Goal: Information Seeking & Learning: Check status

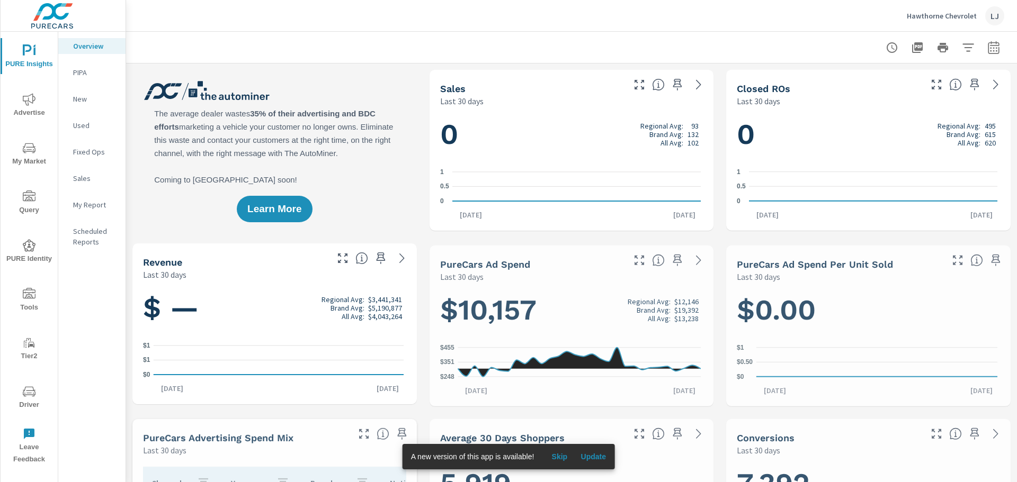
scroll to position [1, 0]
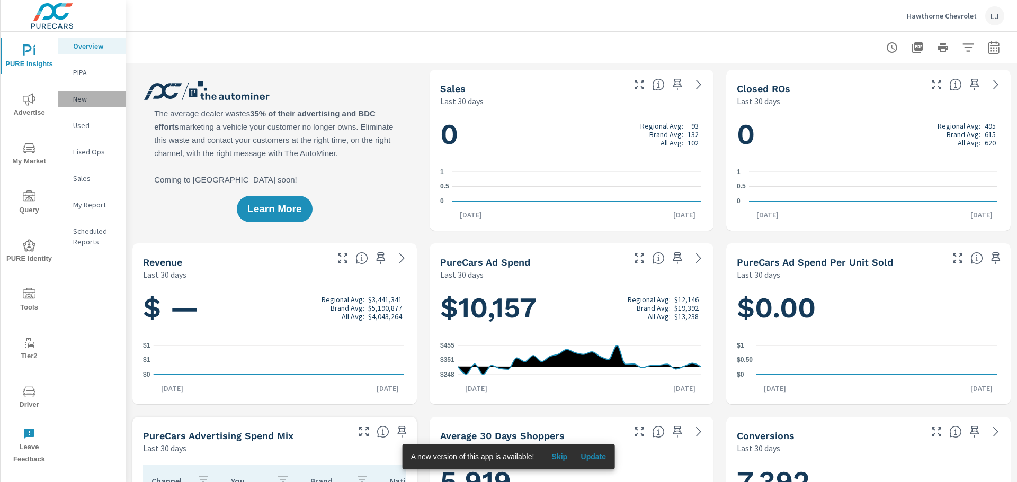
click at [82, 100] on p "New" at bounding box center [95, 99] width 44 height 11
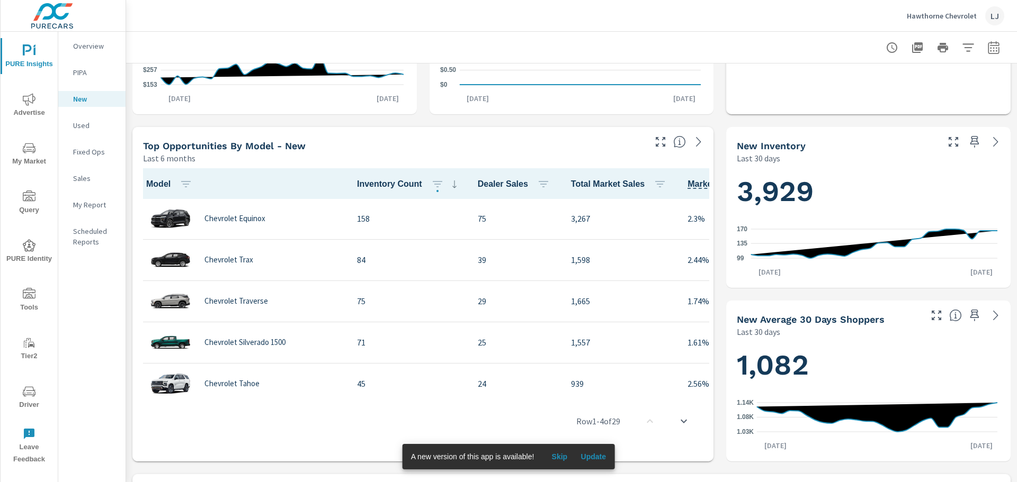
scroll to position [424, 0]
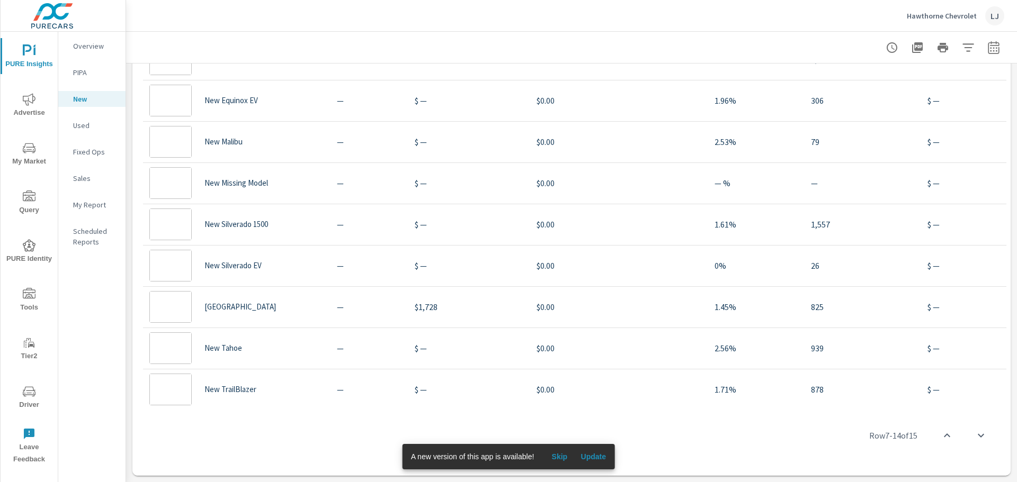
scroll to position [194, 0]
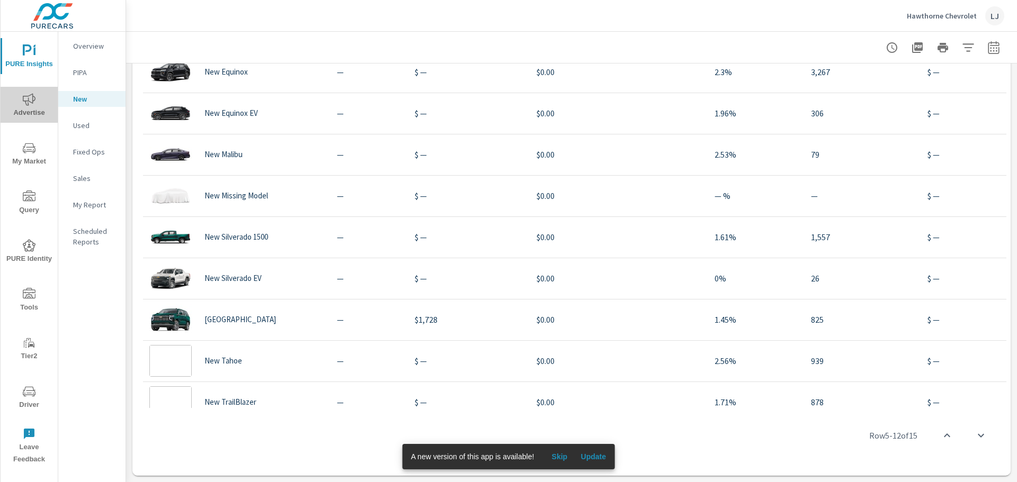
click at [25, 101] on icon "nav menu" at bounding box center [29, 99] width 13 height 12
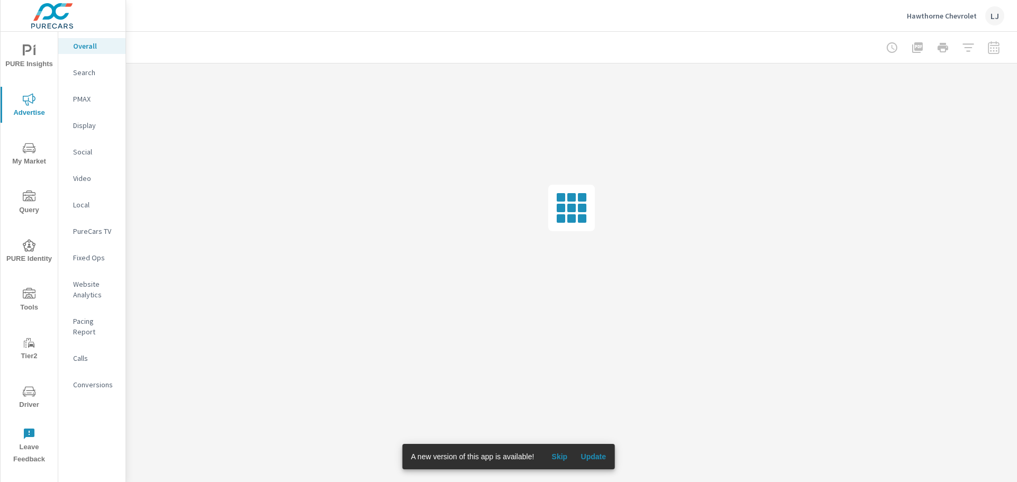
click at [80, 98] on p "PMAX" at bounding box center [95, 99] width 44 height 11
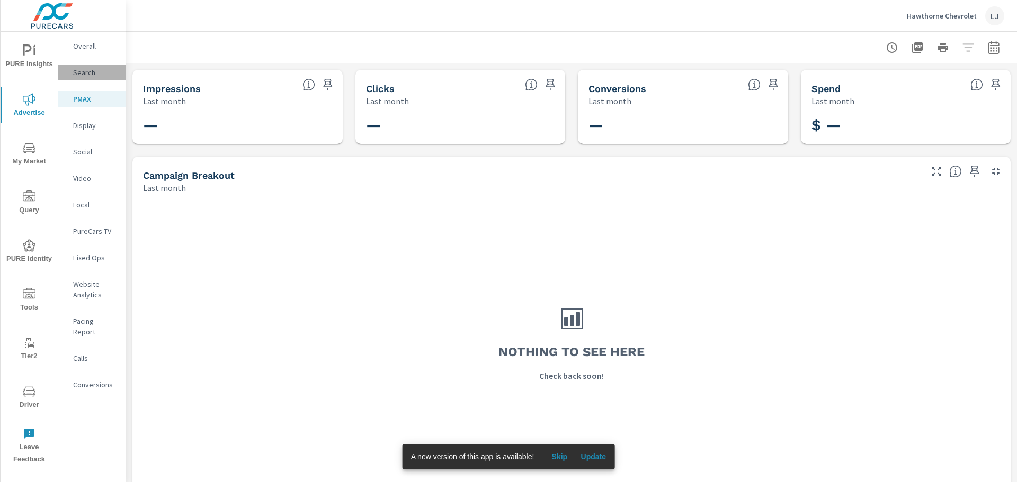
click at [92, 71] on p "Search" at bounding box center [95, 72] width 44 height 11
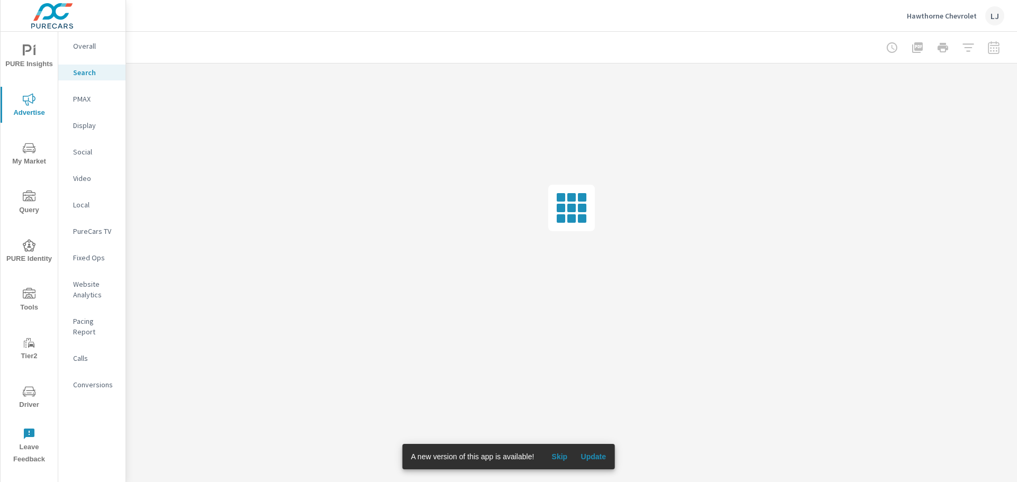
click at [552, 458] on span "Skip" at bounding box center [558, 457] width 25 height 10
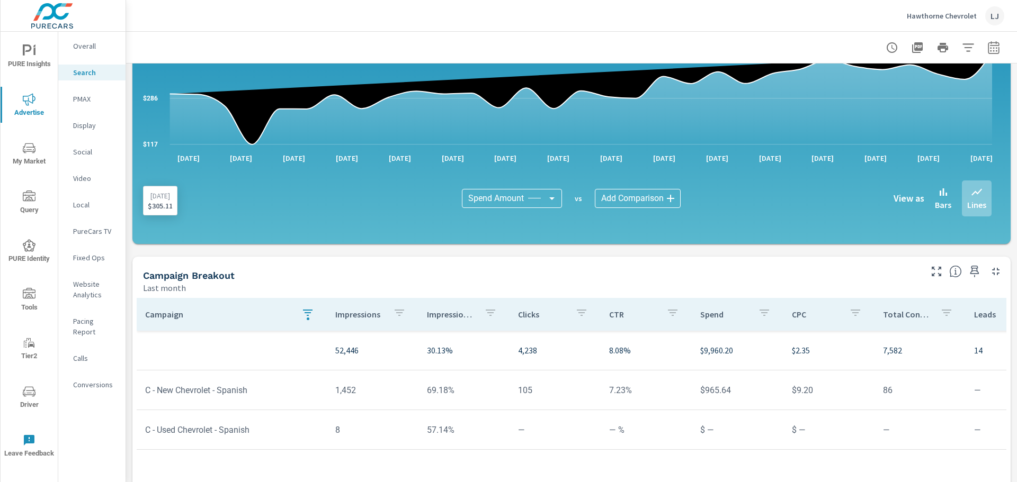
scroll to position [710, 0]
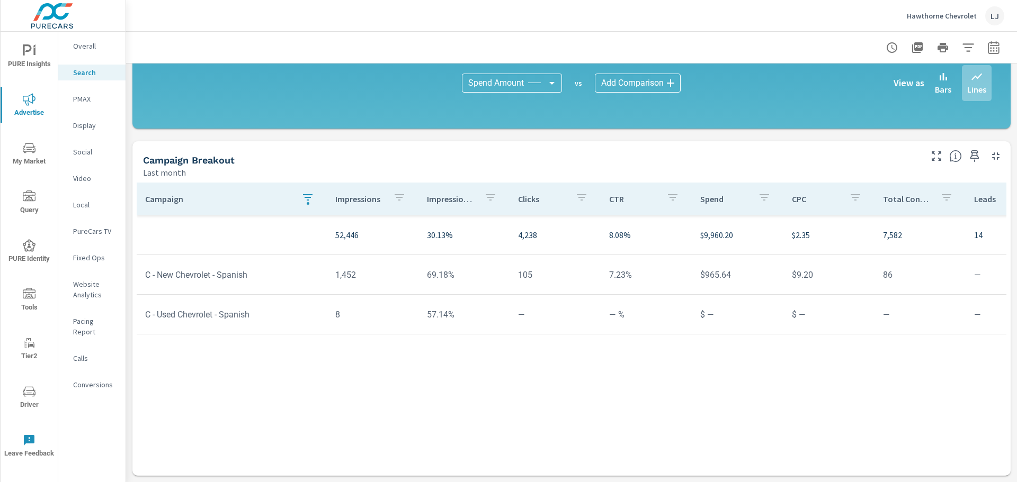
click at [450, 204] on p "Impression Share" at bounding box center [451, 199] width 49 height 11
click at [450, 204] on p "Impression Share" at bounding box center [447, 199] width 37 height 11
click at [445, 197] on p "Impression Share" at bounding box center [447, 199] width 37 height 11
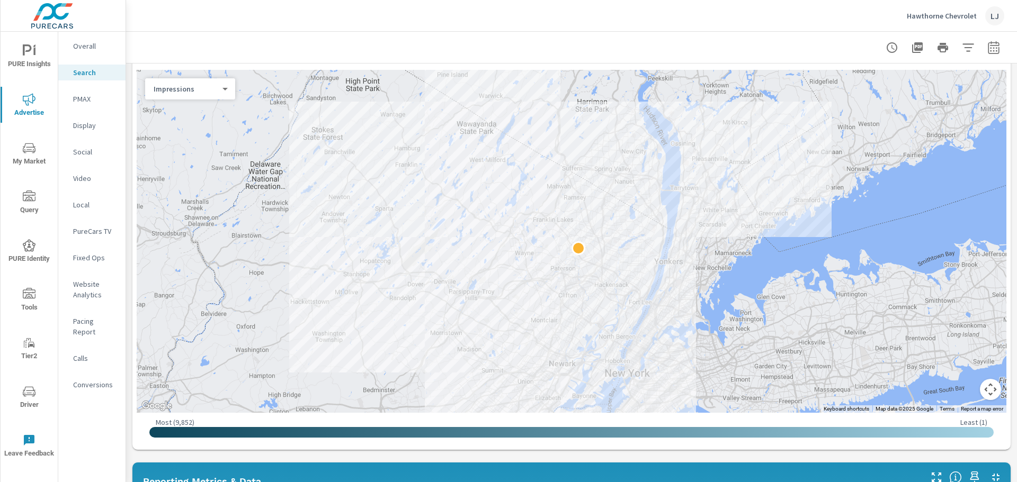
scroll to position [128, 0]
click at [987, 41] on icon "button" at bounding box center [993, 47] width 13 height 13
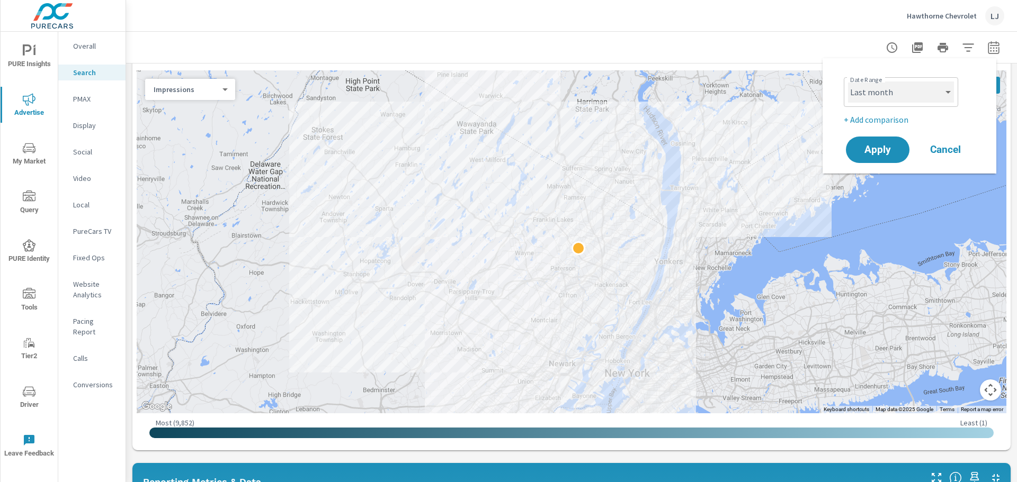
click at [896, 92] on select "Custom Yesterday Last week Last 7 days Last 14 days Last 30 days Last 45 days L…" at bounding box center [901, 92] width 106 height 21
click at [848, 82] on select "Custom Yesterday Last week Last 7 days Last 14 days Last 30 days Last 45 days L…" at bounding box center [901, 92] width 106 height 21
select select "custom"
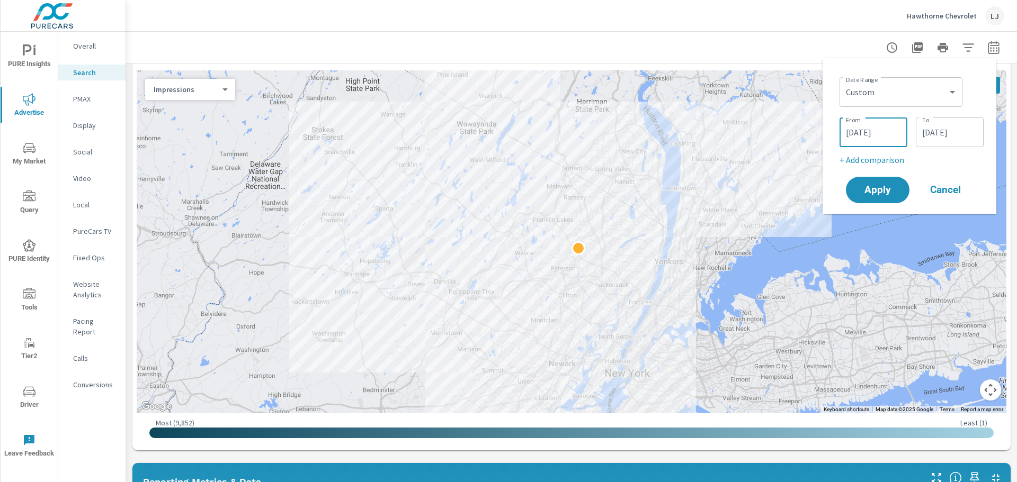
click at [878, 131] on input "07/01/2025" at bounding box center [872, 132] width 59 height 21
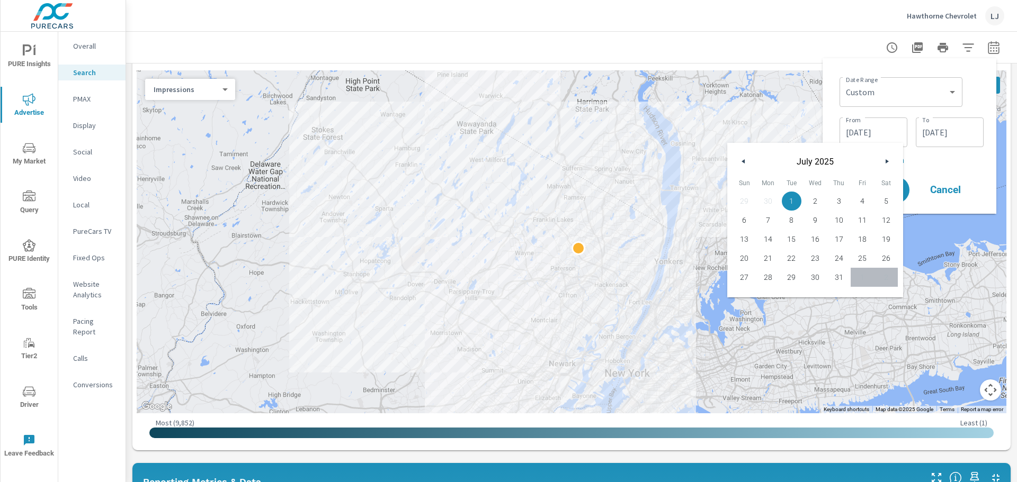
click at [859, 220] on span "11" at bounding box center [862, 220] width 24 height 14
type input "07/11/2025"
click at [887, 160] on icon "button" at bounding box center [887, 161] width 5 height 4
click at [887, 159] on icon "button" at bounding box center [887, 161] width 5 height 4
click at [947, 131] on input "07/31/2025" at bounding box center [949, 132] width 59 height 21
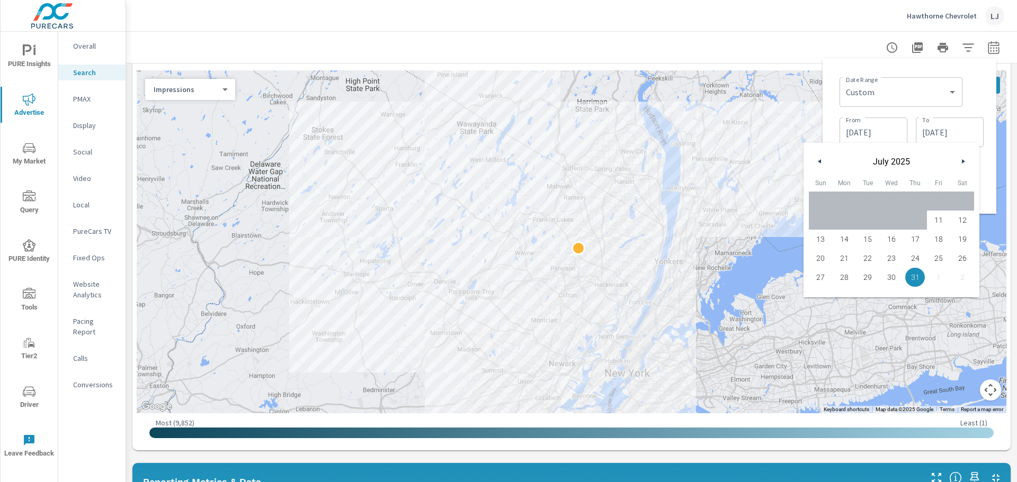
click at [959, 162] on button "button" at bounding box center [962, 161] width 13 height 13
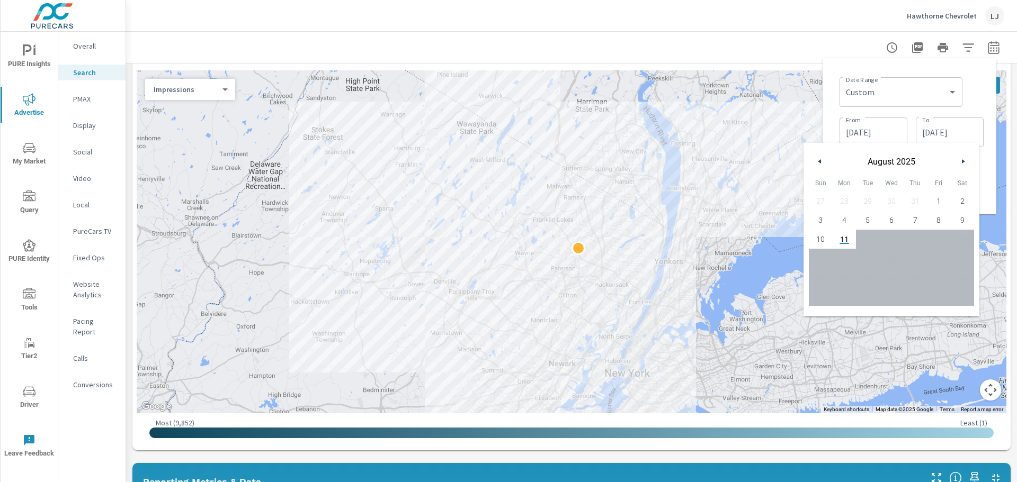
click at [838, 244] on span "11" at bounding box center [844, 239] width 24 height 14
type input "08/11/2025"
click at [973, 106] on div "Date Range Custom Yesterday Last week Last 7 days Last 14 days Last 30 days Las…" at bounding box center [911, 91] width 144 height 36
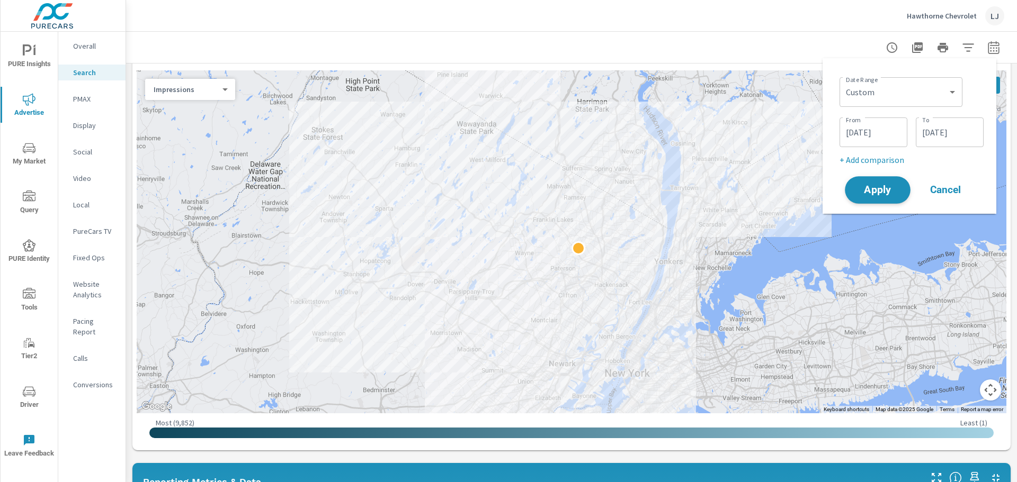
click at [879, 187] on span "Apply" at bounding box center [877, 190] width 43 height 10
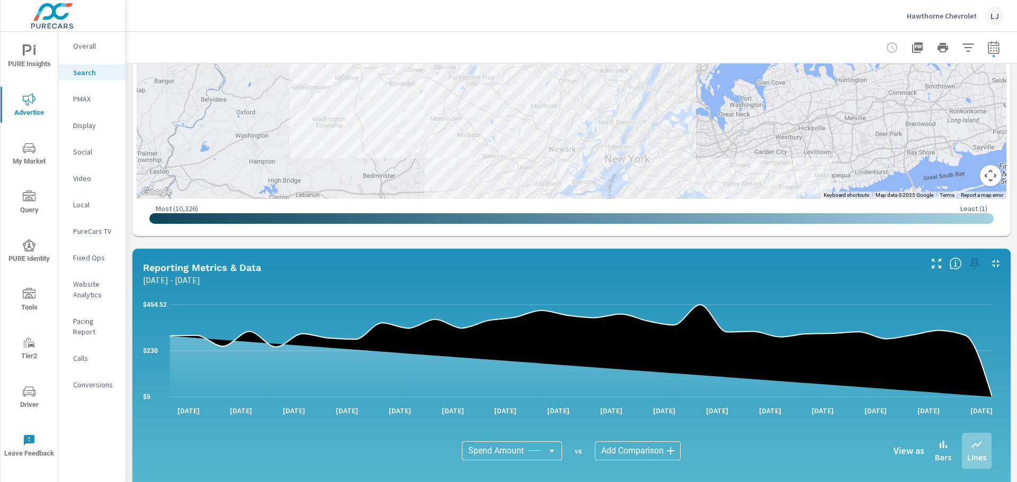
scroll to position [339, 0]
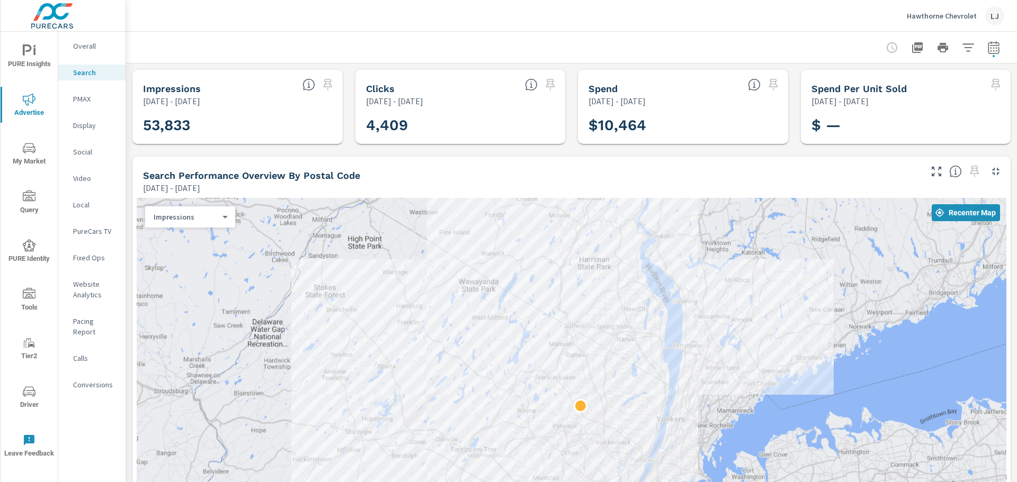
click at [987, 45] on icon "button" at bounding box center [992, 47] width 11 height 13
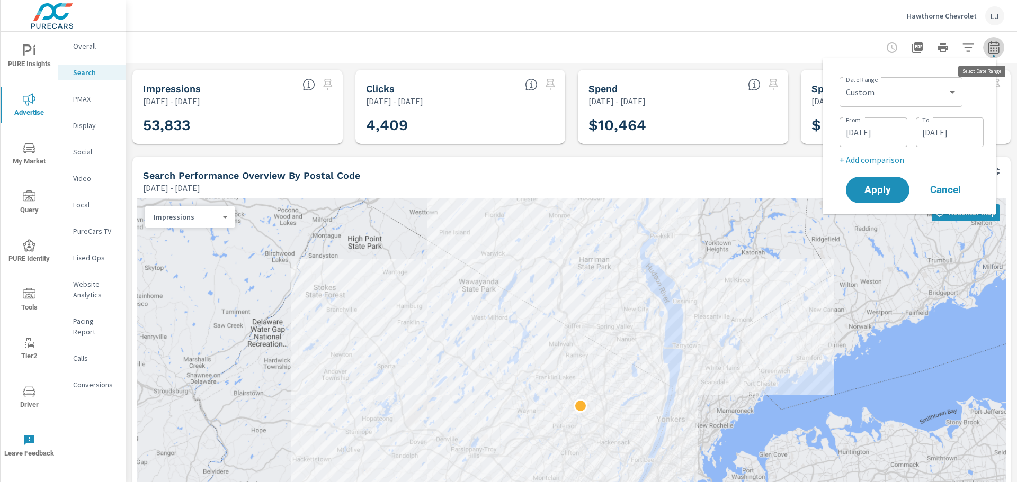
click at [990, 50] on icon "button" at bounding box center [993, 49] width 7 height 4
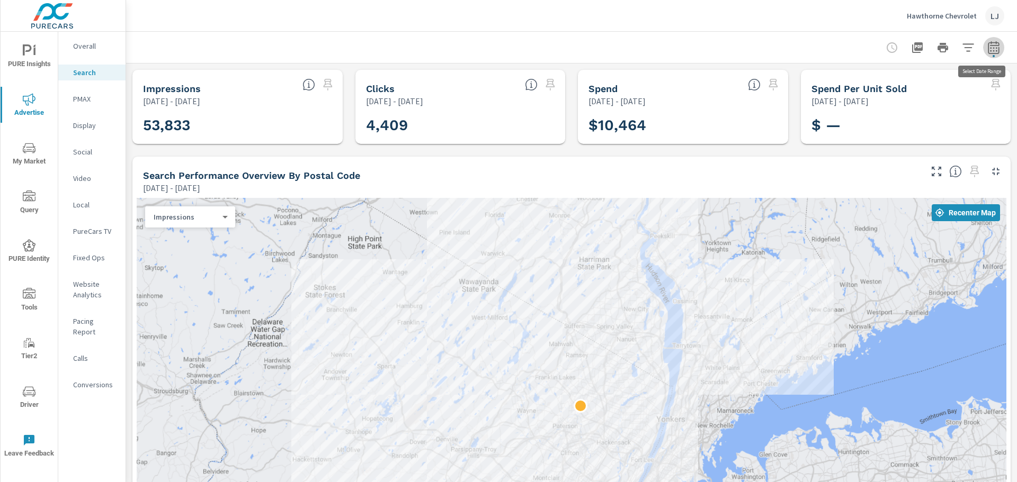
click at [990, 50] on icon "button" at bounding box center [993, 49] width 7 height 4
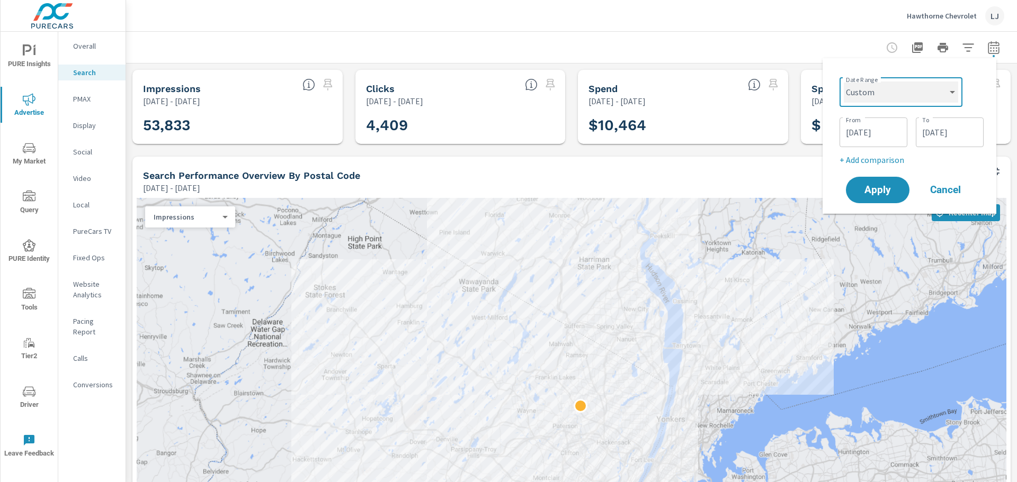
click at [903, 98] on select "Custom Yesterday Last week Last 7 days Last 14 days Last 30 days Last 45 days L…" at bounding box center [900, 92] width 114 height 21
click at [843, 82] on select "Custom Yesterday Last week Last 7 days Last 14 days Last 30 days Last 45 days L…" at bounding box center [900, 92] width 114 height 21
select select "Last month"
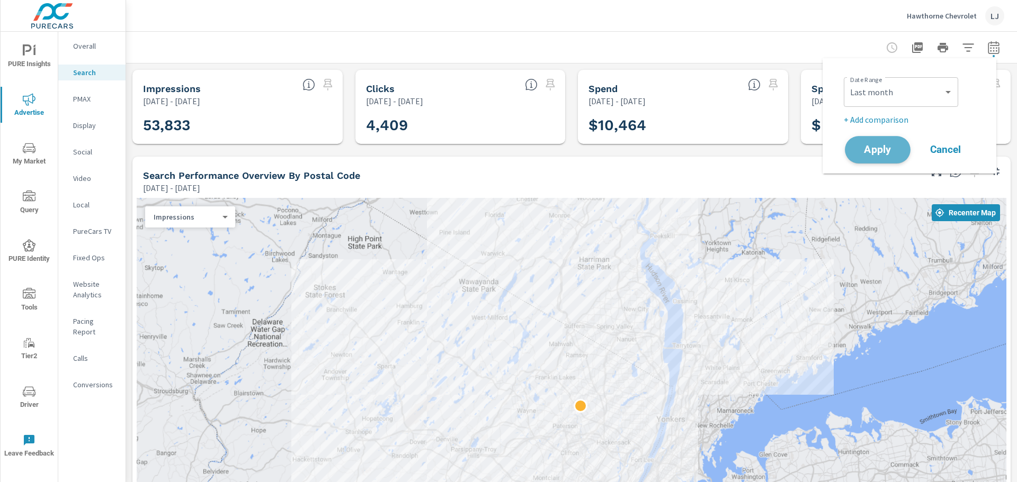
click at [892, 149] on span "Apply" at bounding box center [877, 150] width 43 height 10
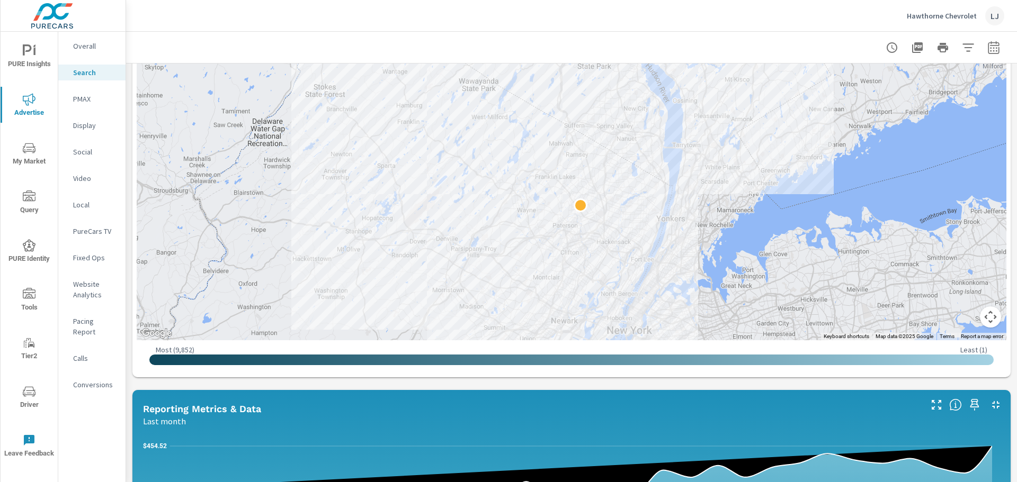
scroll to position [258, 0]
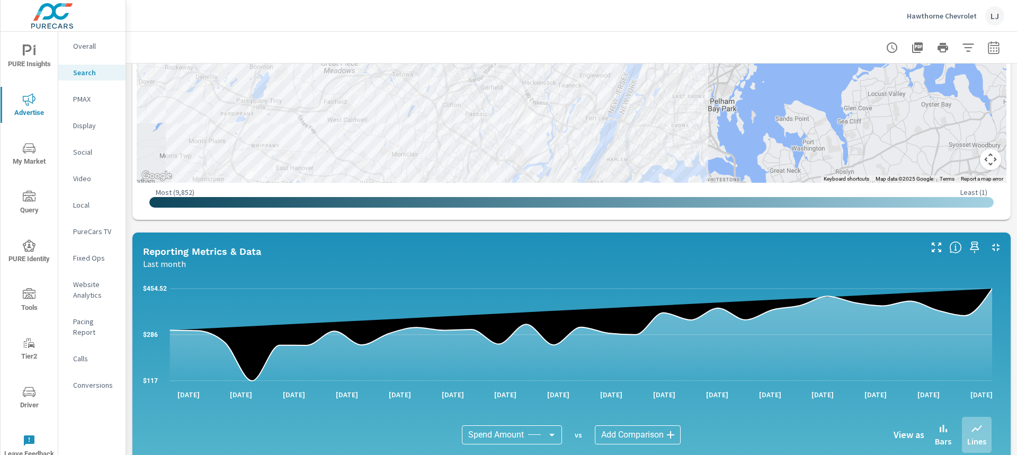
scroll to position [314, 0]
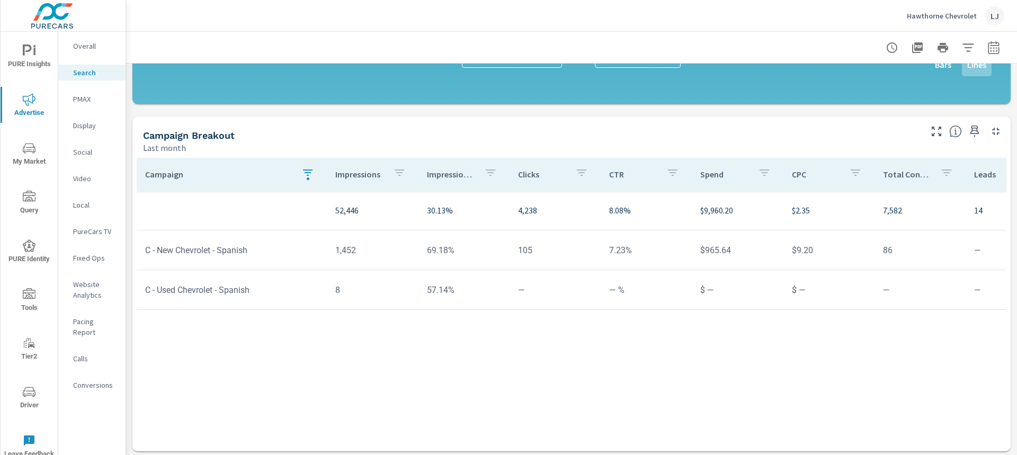
scroll to position [735, 0]
click at [32, 391] on icon "nav menu" at bounding box center [29, 391] width 13 height 13
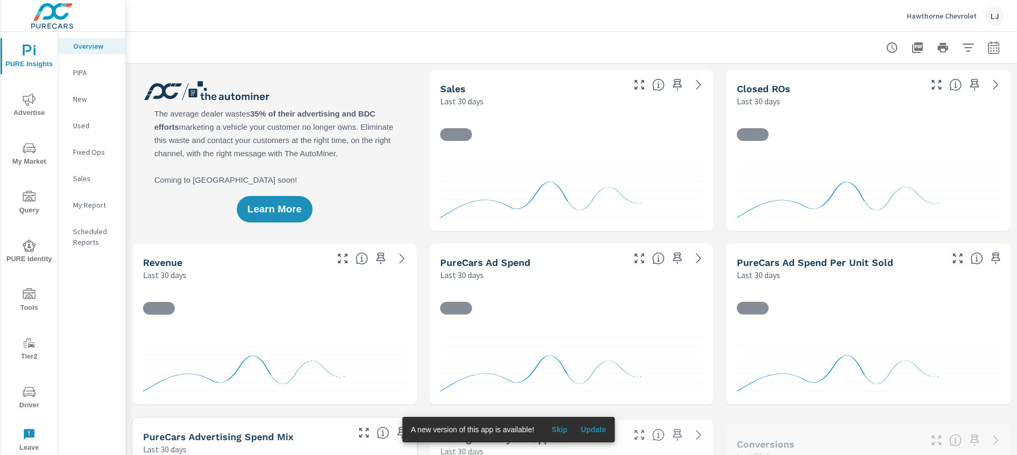
click at [73, 101] on p "New" at bounding box center [95, 99] width 44 height 11
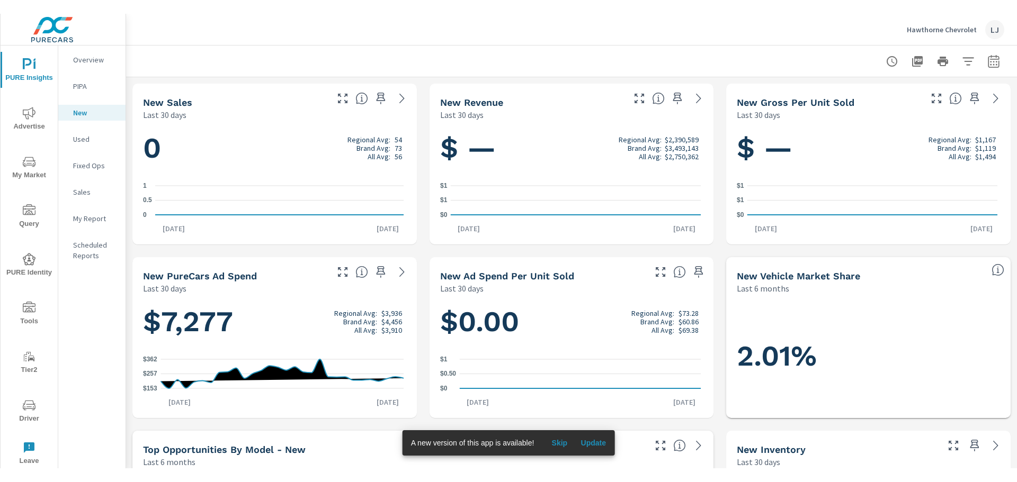
scroll to position [207, 0]
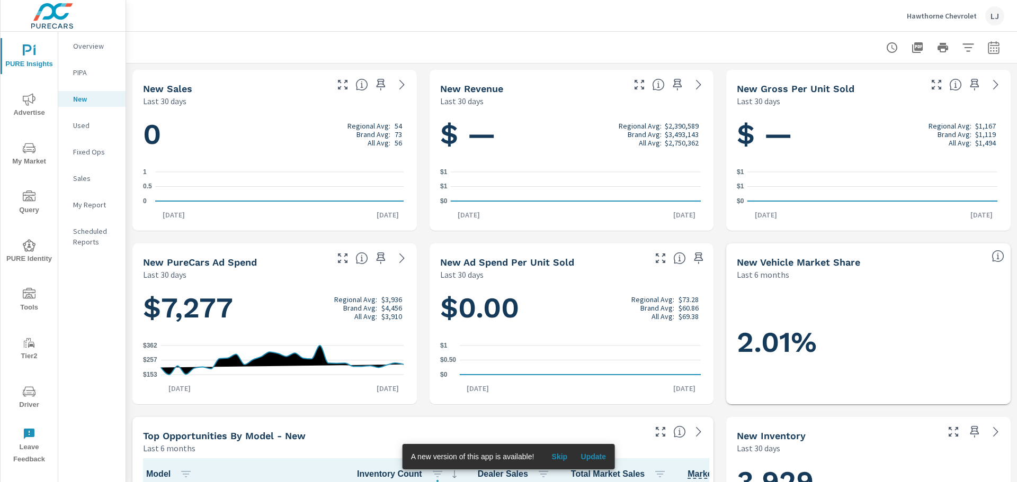
click at [95, 47] on p "Overview" at bounding box center [95, 46] width 44 height 11
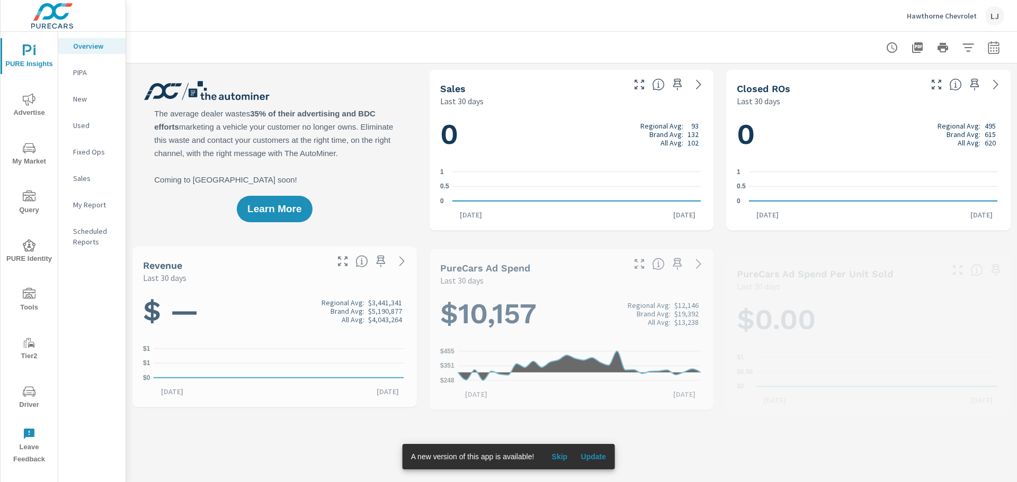
scroll to position [1, 0]
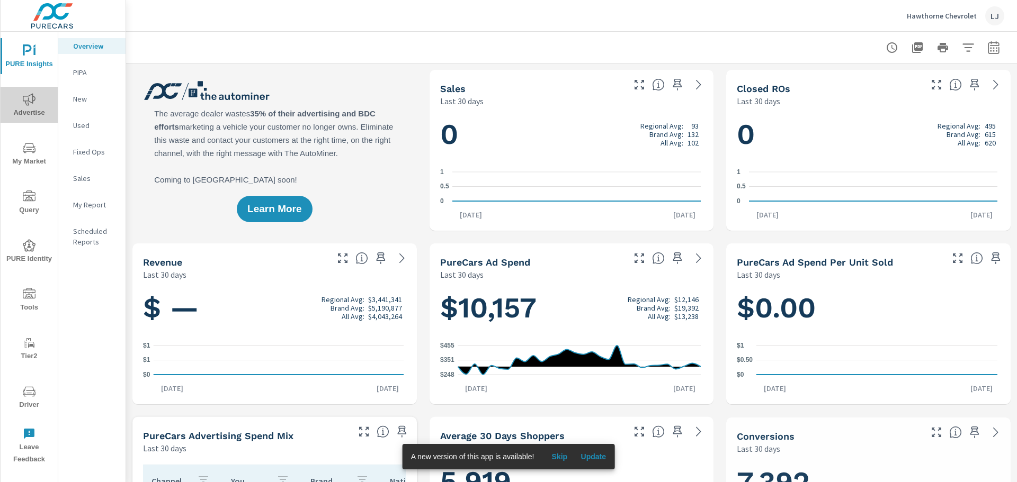
click at [29, 105] on icon "nav menu" at bounding box center [29, 99] width 13 height 13
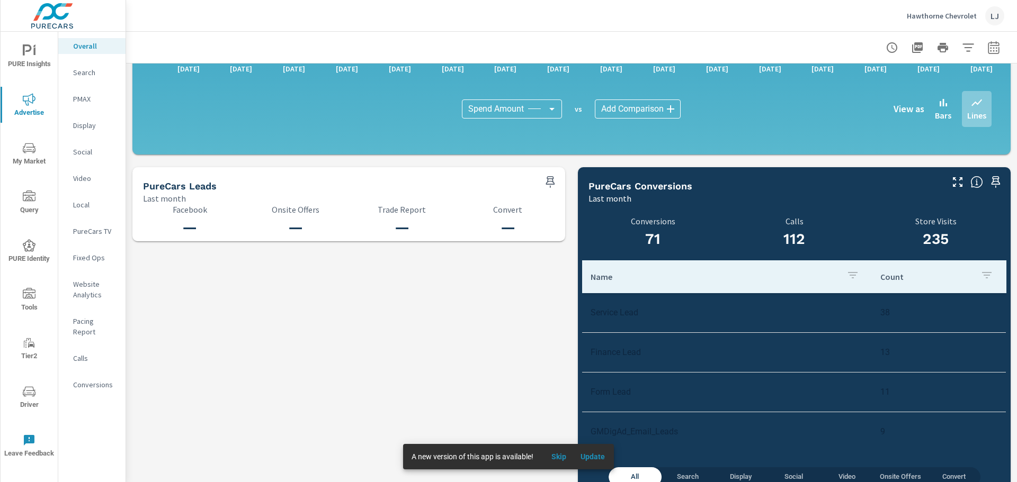
scroll to position [1057, 0]
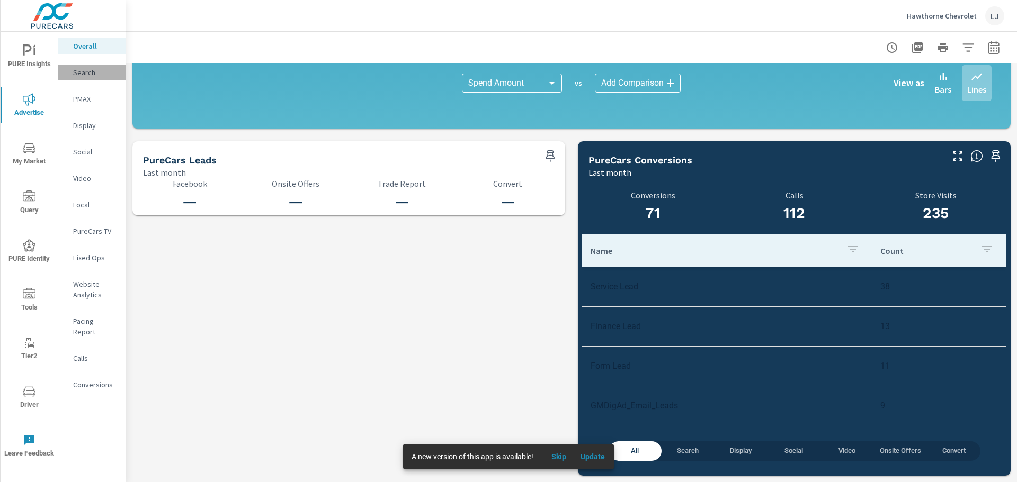
click at [78, 70] on p "Search" at bounding box center [95, 72] width 44 height 11
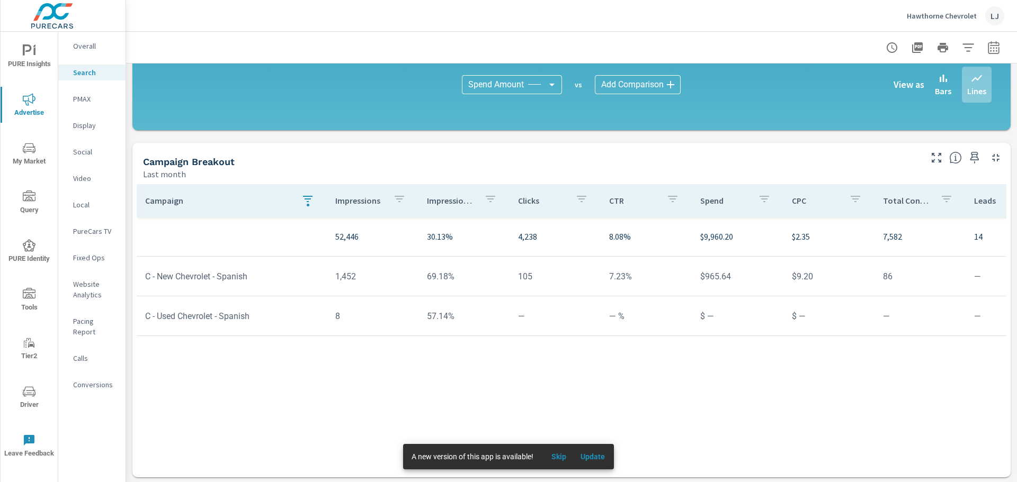
scroll to position [710, 0]
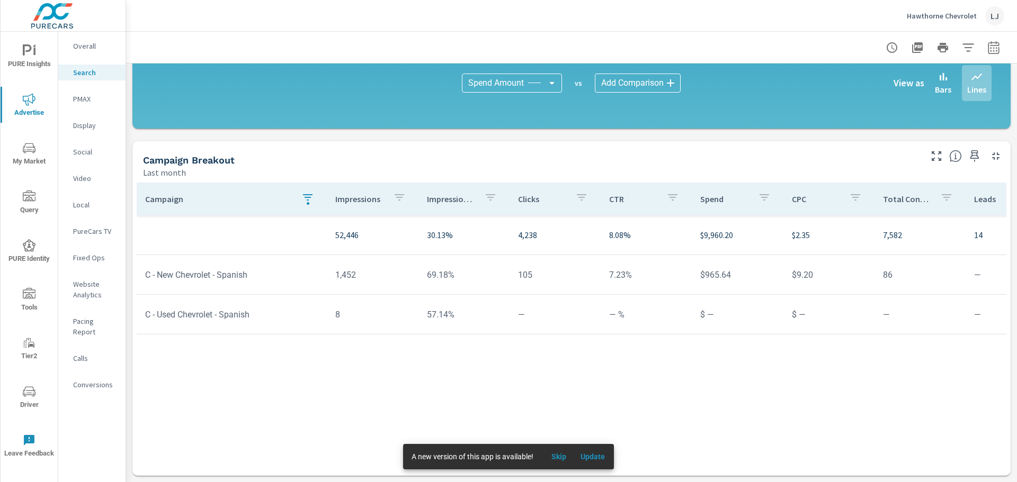
click at [86, 101] on p "PMAX" at bounding box center [95, 99] width 44 height 11
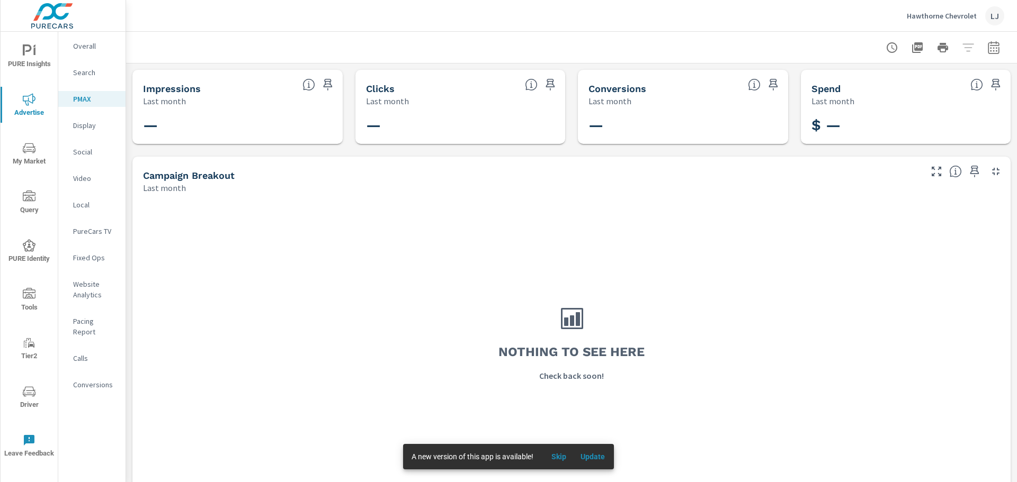
click at [77, 132] on div "Display" at bounding box center [91, 126] width 67 height 16
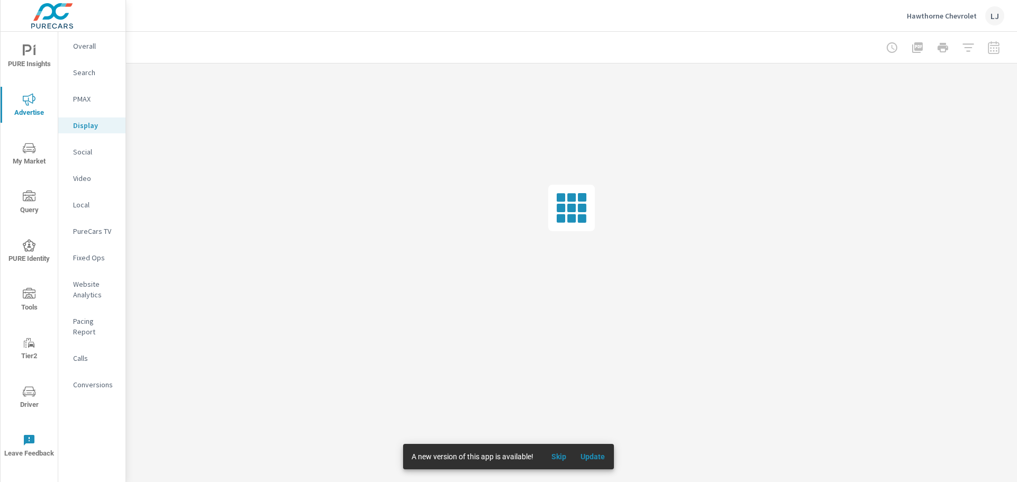
click at [36, 397] on span "Driver" at bounding box center [29, 398] width 51 height 26
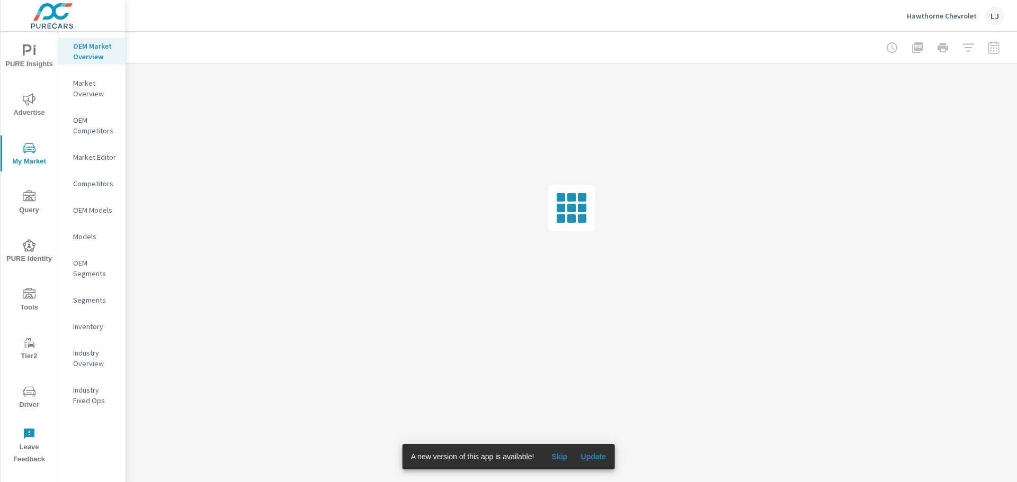
click at [89, 324] on p "Inventory" at bounding box center [95, 326] width 44 height 11
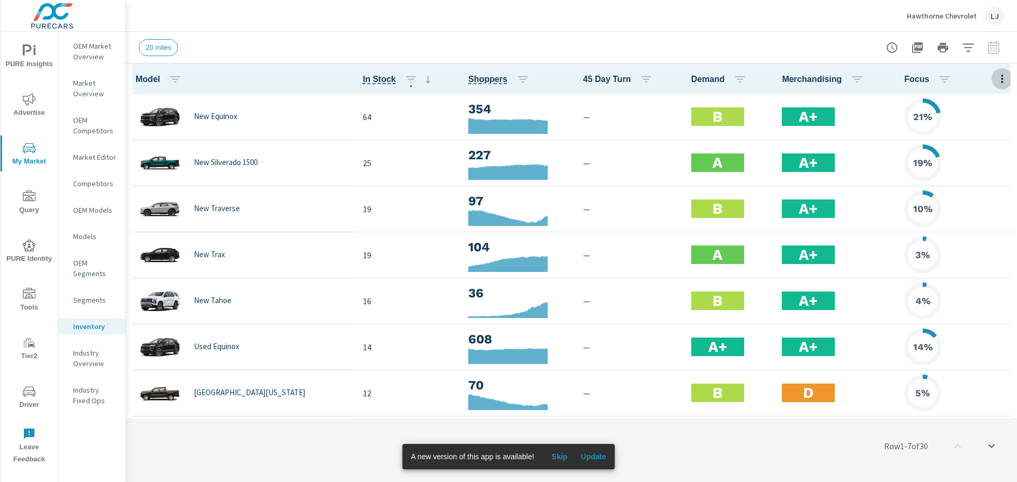
click at [995, 81] on icon "button" at bounding box center [1001, 79] width 13 height 13
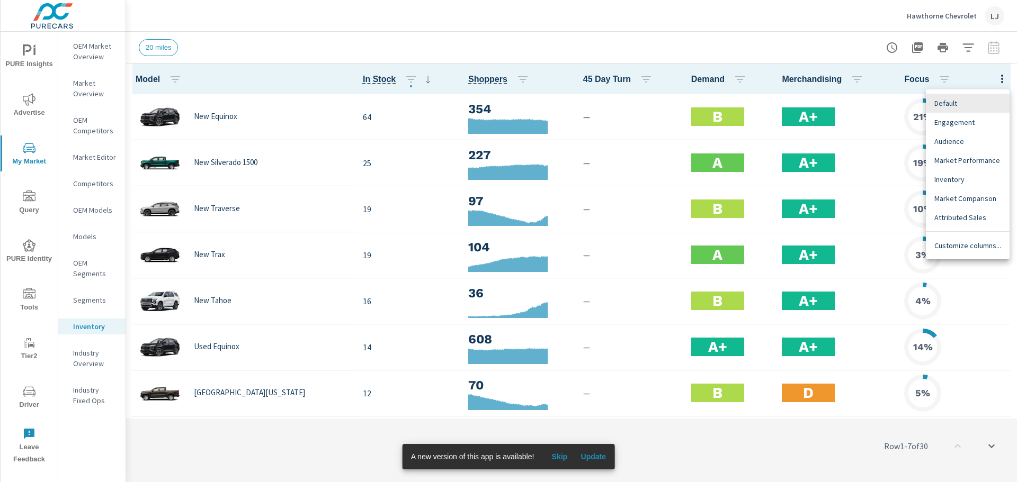
click at [997, 76] on div at bounding box center [508, 241] width 1017 height 482
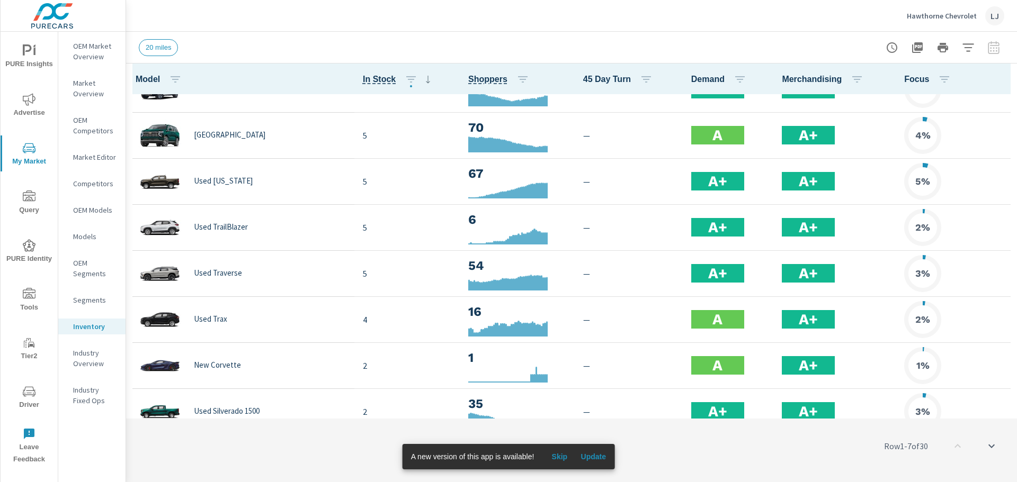
scroll to position [477, 0]
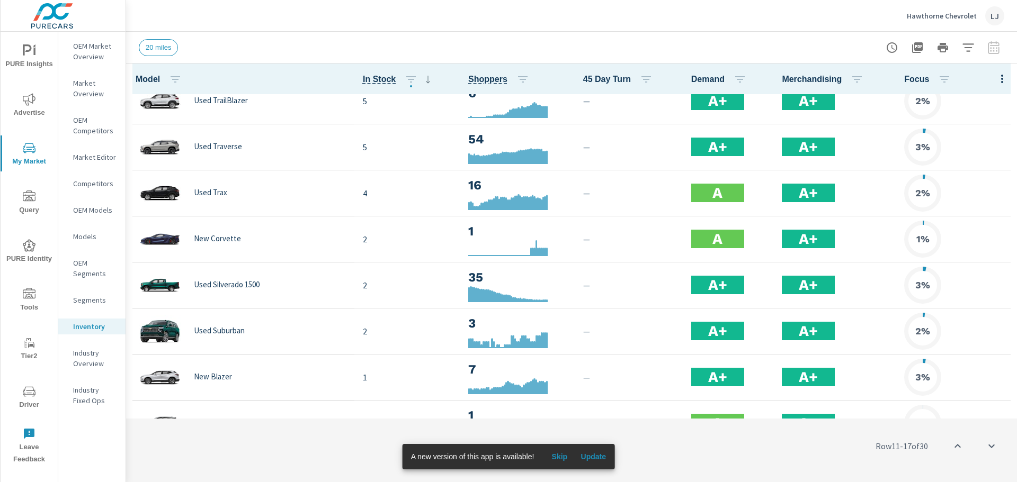
click at [555, 459] on span "Skip" at bounding box center [558, 457] width 25 height 10
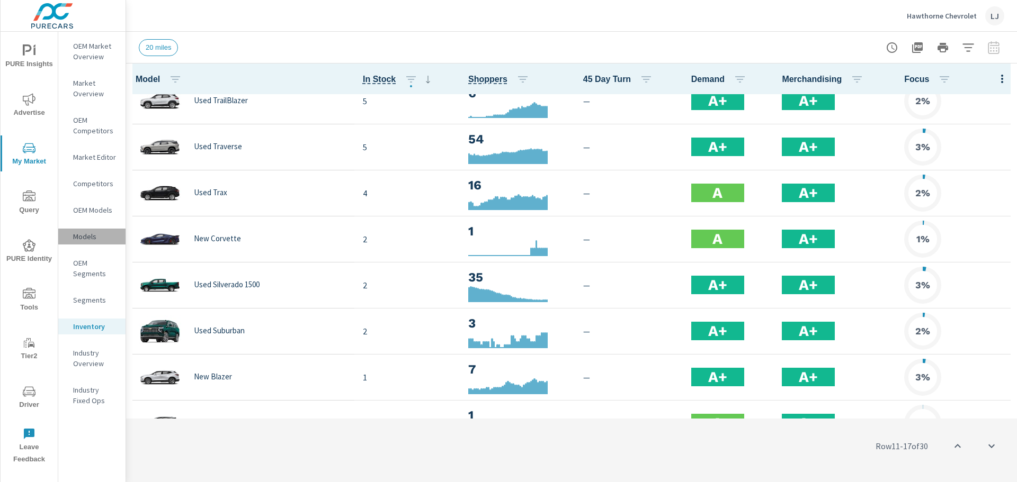
click at [78, 238] on p "Models" at bounding box center [95, 236] width 44 height 11
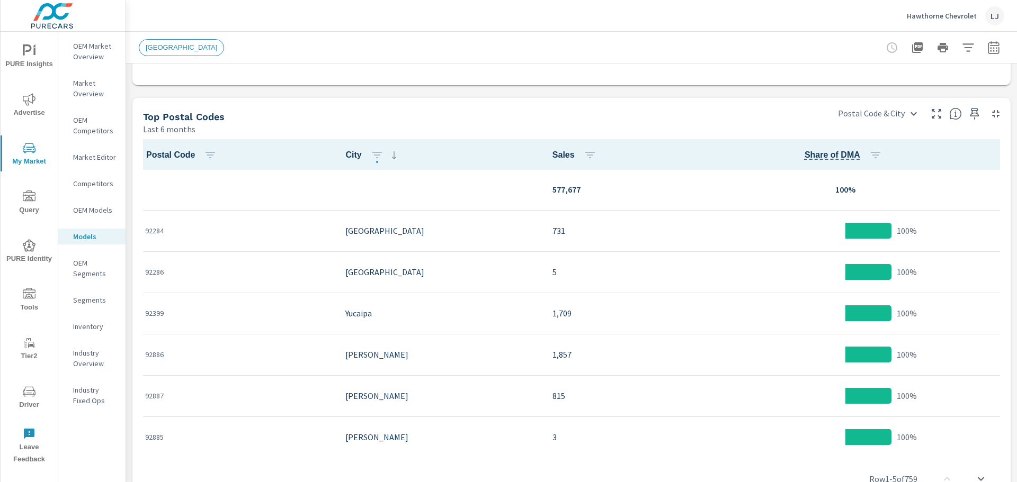
scroll to position [971, 0]
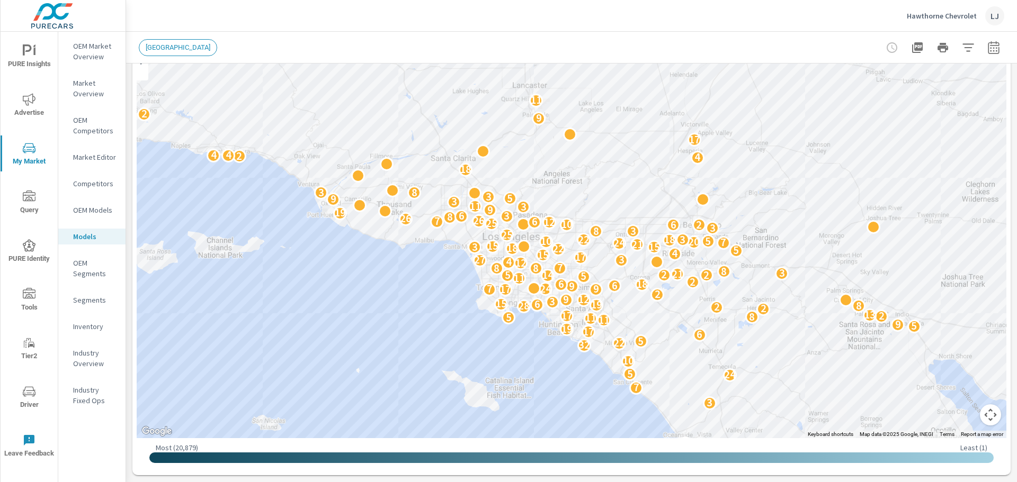
scroll to position [100, 0]
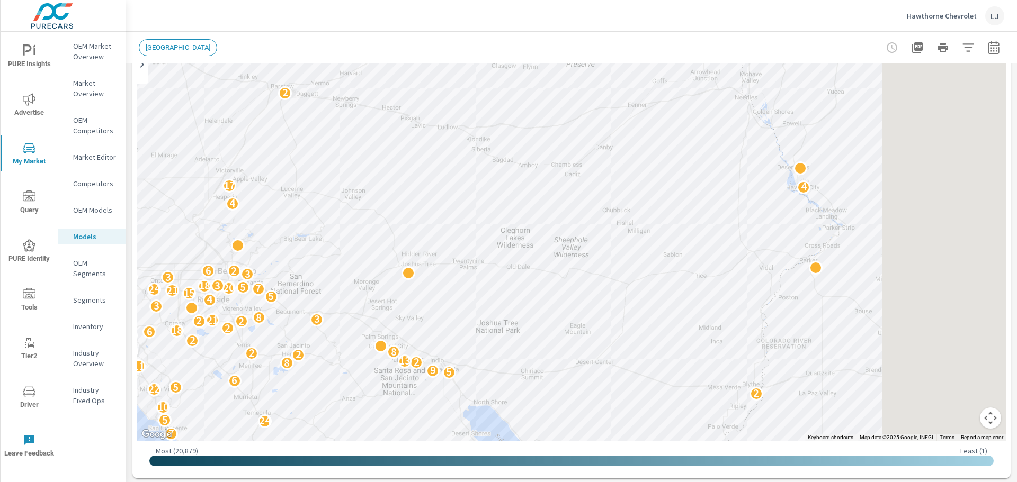
drag, startPoint x: 932, startPoint y: 182, endPoint x: 439, endPoint y: 228, distance: 495.6
click at [439, 228] on div "9 14 9 7 2 8 11 7 5 7 18 2 24 8 6 4 28 19 7 2 3 7 24 5 10 2 32 22 5 6 17 19 5 9…" at bounding box center [571, 227] width 869 height 430
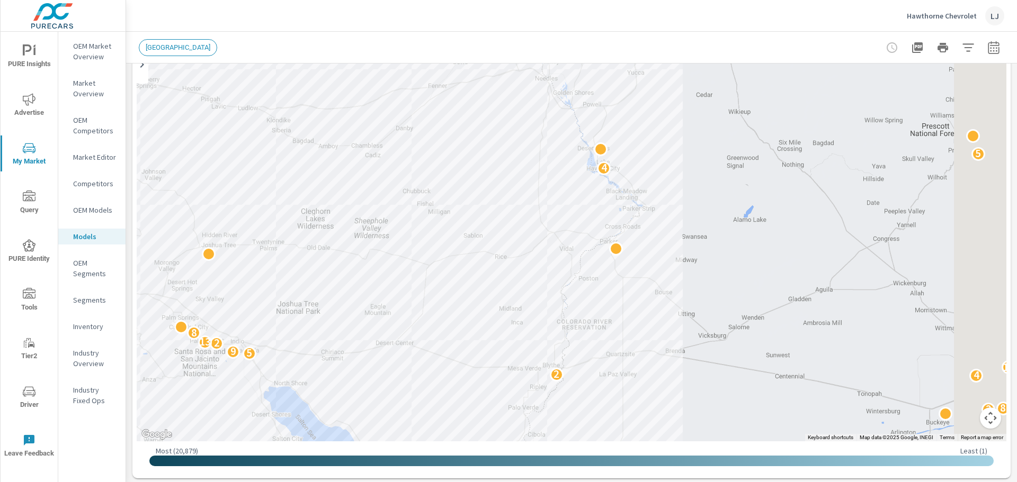
drag, startPoint x: 644, startPoint y: 249, endPoint x: 252, endPoint y: 103, distance: 418.5
click at [430, 203] on div "9 14 9 7 2 8 11 7 5 7 18 2 24 8 6 4 28 19 7 2 2 9 10 3 2 5 7 3 2 8 3 24 5 11 2 …" at bounding box center [938, 489] width 1017 height 572
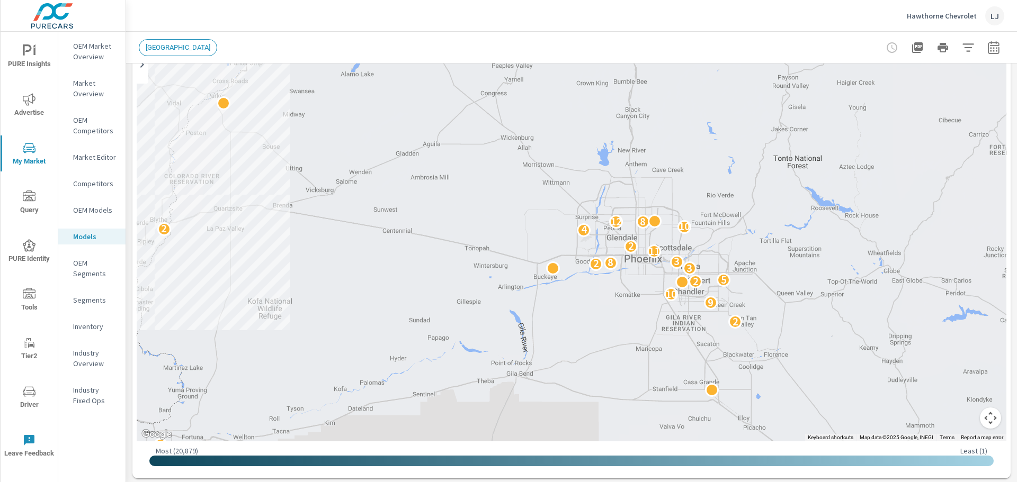
click at [293, 95] on div "9 14 9 7 2 8 11 7 5 7 18 2 24 8 6 4 28 19 7 2 2 9 10 3 2 5 7 3 2 8 3 24 5 11 2 …" at bounding box center [571, 227] width 869 height 430
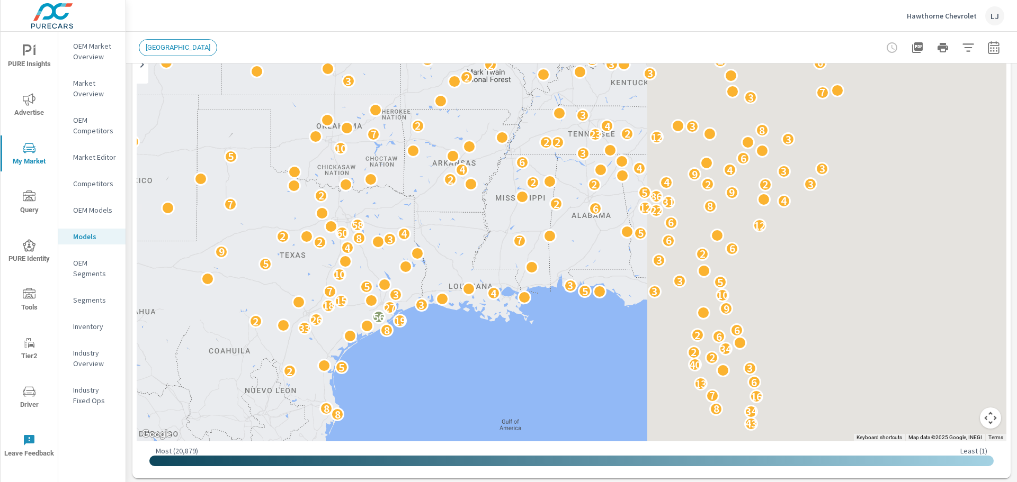
drag, startPoint x: 819, startPoint y: 207, endPoint x: 397, endPoint y: 231, distance: 422.1
click at [397, 231] on div "43 8 34 8 8 16 7 13 6 2 3 5 40 2 2 34 6 2 8 6 33 2 19 26 56 9 27 18 3 15 10 3 4…" at bounding box center [571, 227] width 869 height 430
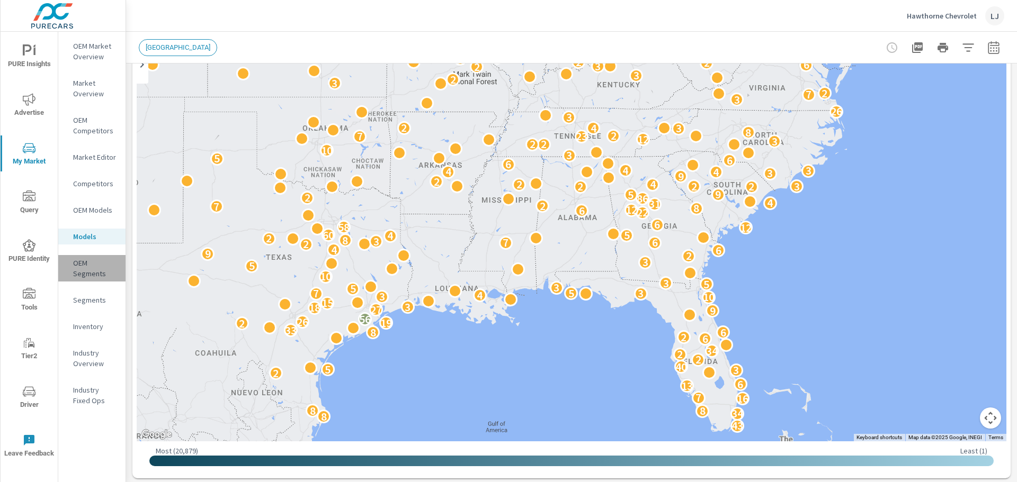
click at [97, 272] on p "OEM Segments" at bounding box center [95, 268] width 44 height 21
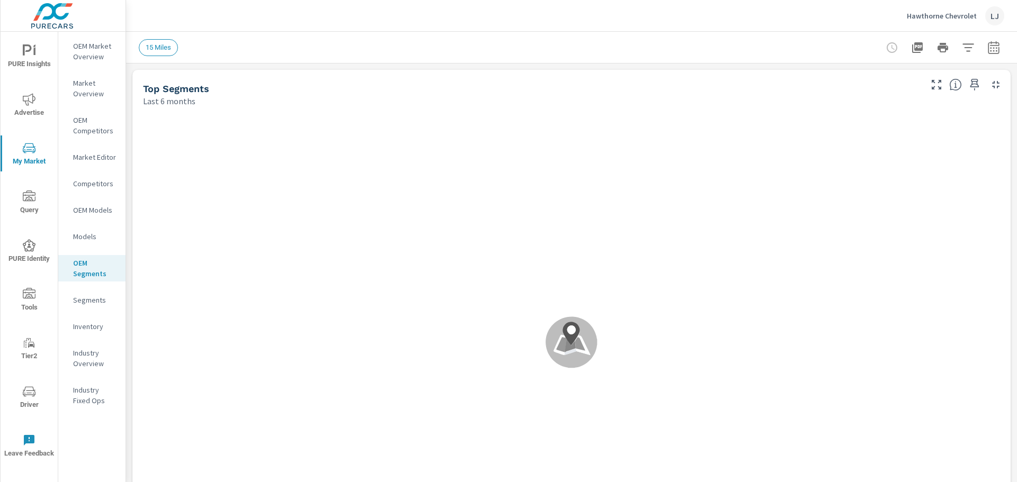
scroll to position [1, 0]
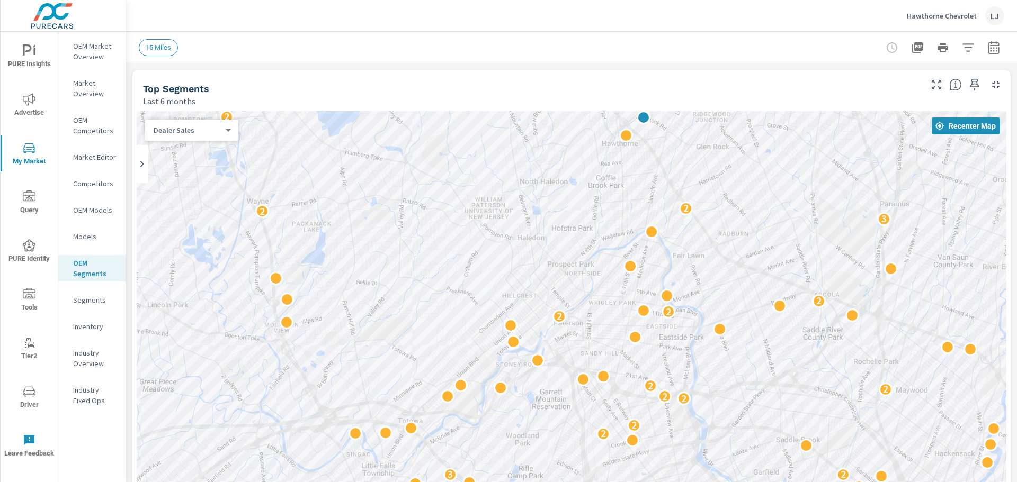
drag, startPoint x: 563, startPoint y: 344, endPoint x: 792, endPoint y: 170, distance: 287.2
click at [792, 170] on div "7 6 3 2 3 2 2 2 4 5 2 3 2 4 2 2 3 2 2 2 2 2 2 2 3 2 2 2 2 3 3 2 2 4 2" at bounding box center [571, 326] width 869 height 430
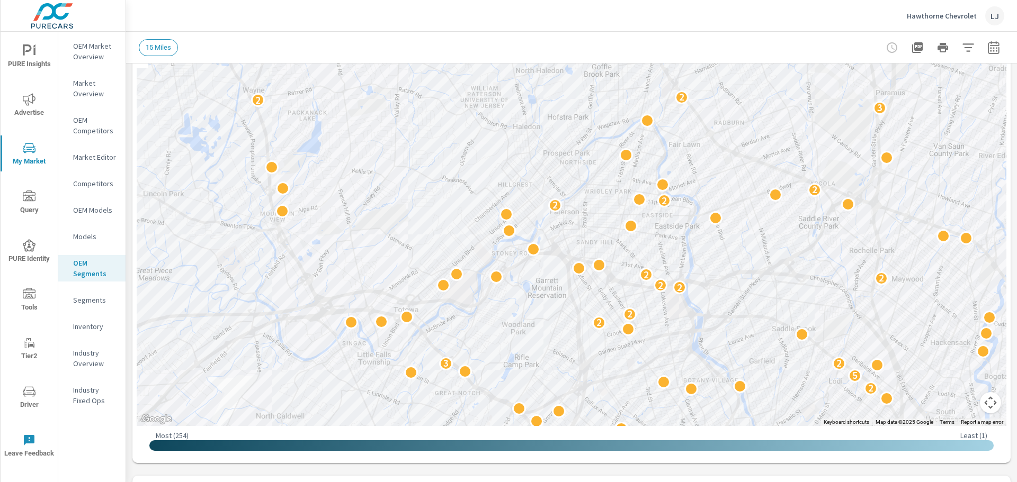
scroll to position [162, 0]
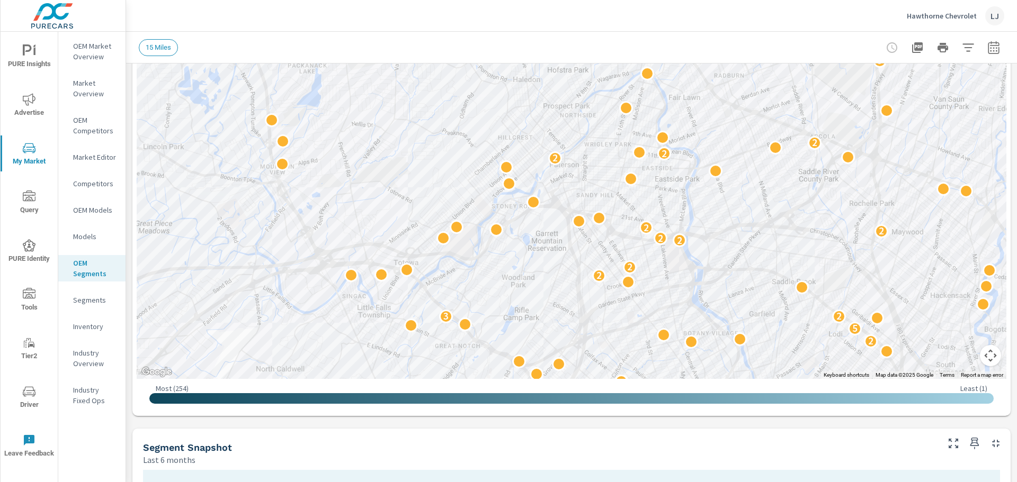
click at [83, 49] on p "OEM Market Overview" at bounding box center [95, 51] width 44 height 21
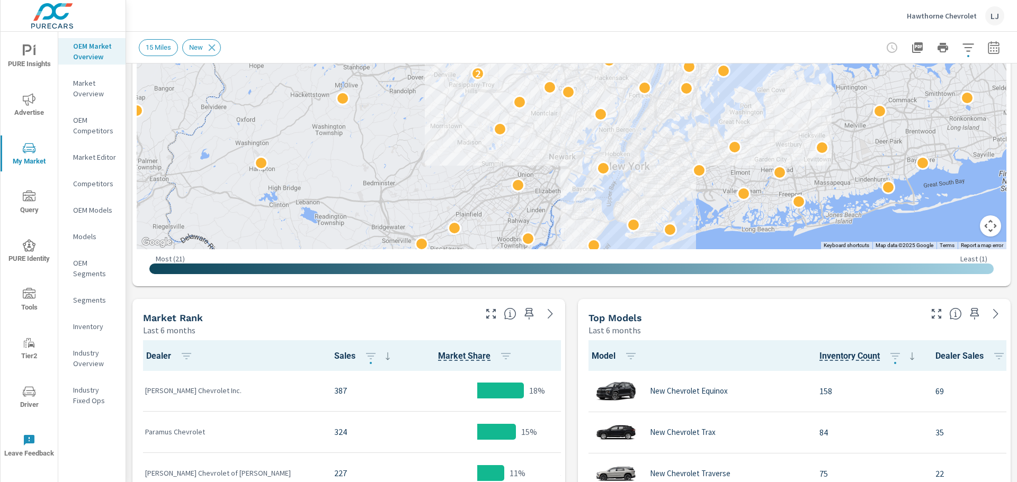
scroll to position [133, 0]
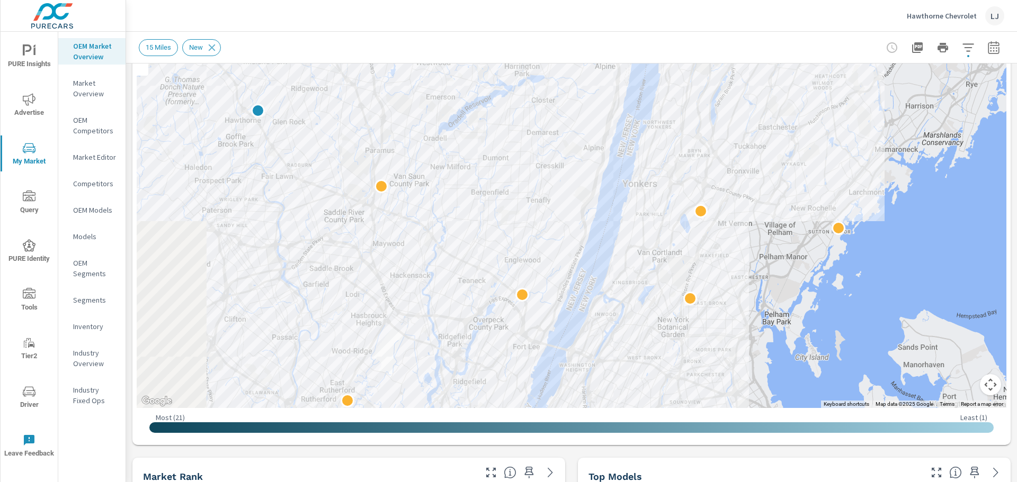
drag, startPoint x: 565, startPoint y: 272, endPoint x: 968, endPoint y: 185, distance: 412.1
click at [981, 188] on div at bounding box center [571, 193] width 869 height 430
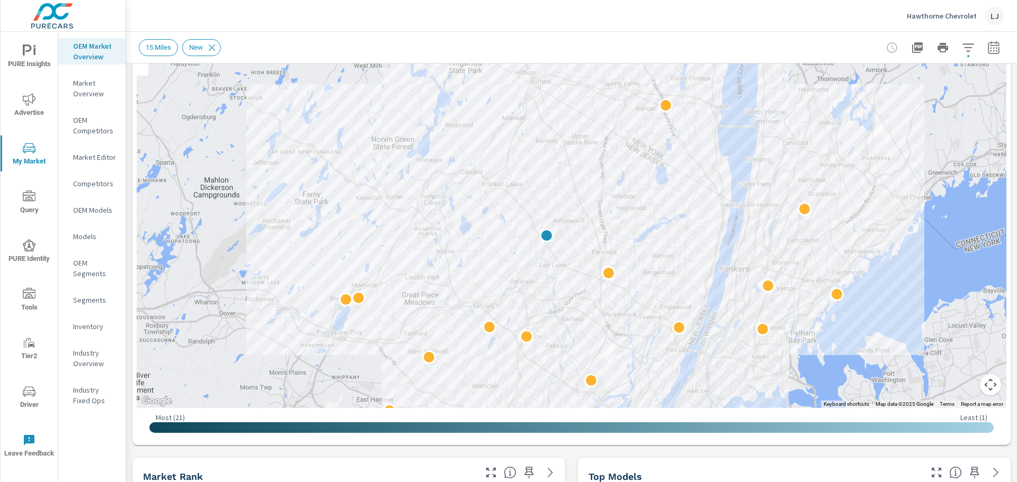
drag, startPoint x: 771, startPoint y: 177, endPoint x: 909, endPoint y: 243, distance: 151.8
click at [909, 243] on div at bounding box center [571, 193] width 869 height 430
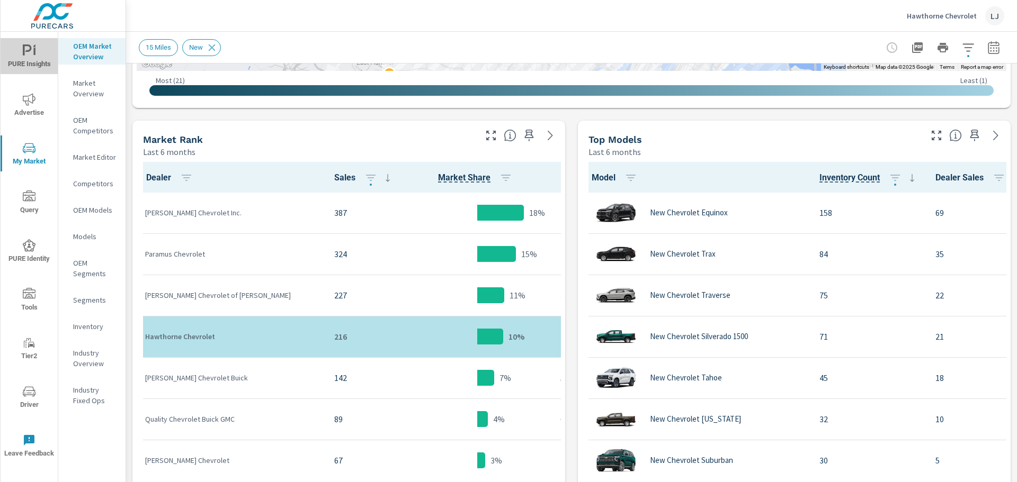
click at [30, 59] on span "PURE Insights" at bounding box center [29, 57] width 51 height 26
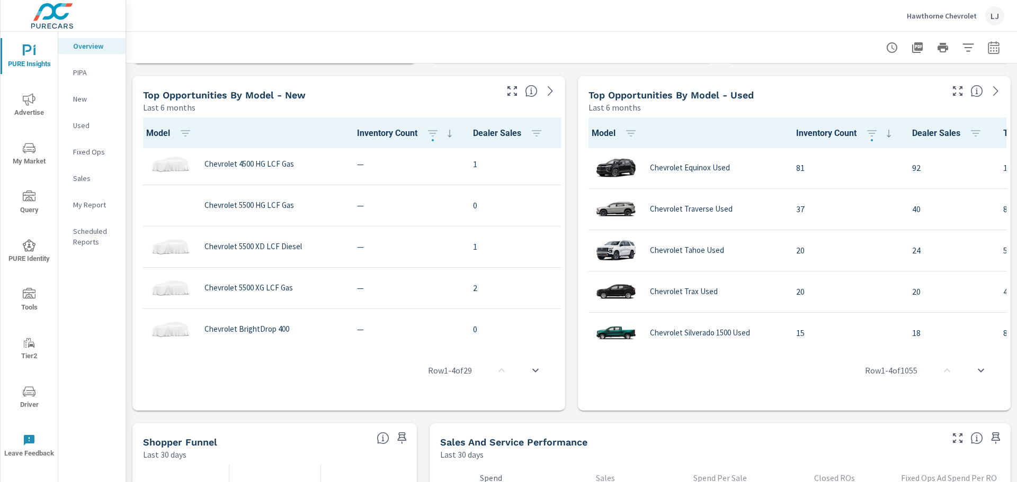
scroll to position [583, 0]
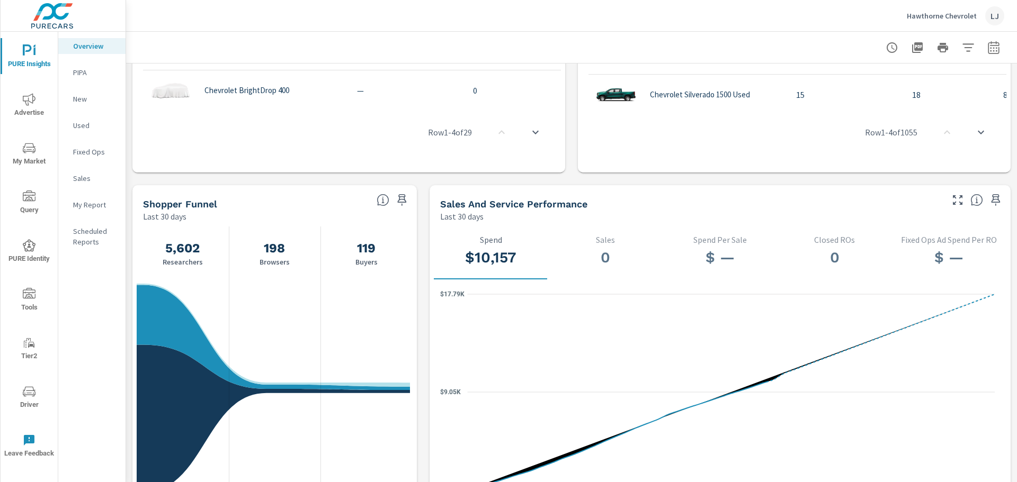
scroll to position [1006, 0]
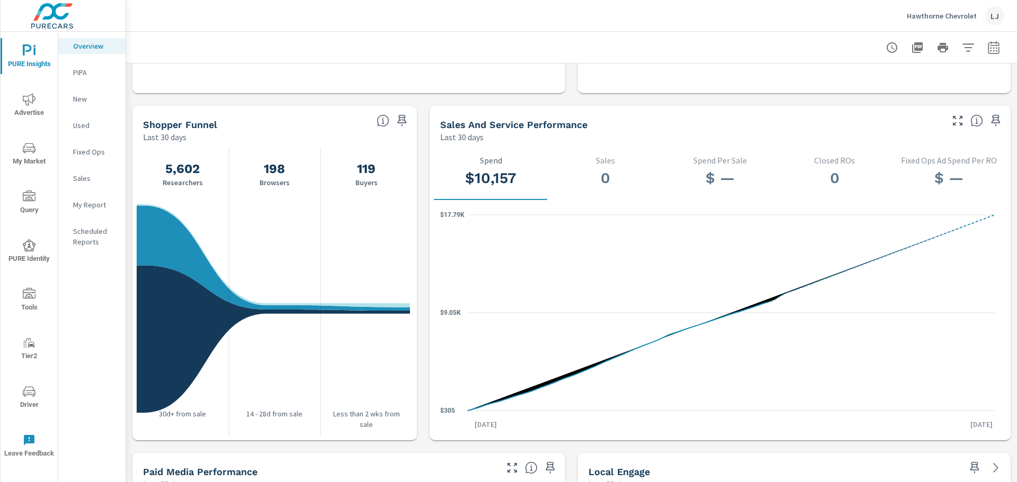
click at [36, 108] on span "Advertise" at bounding box center [29, 106] width 51 height 26
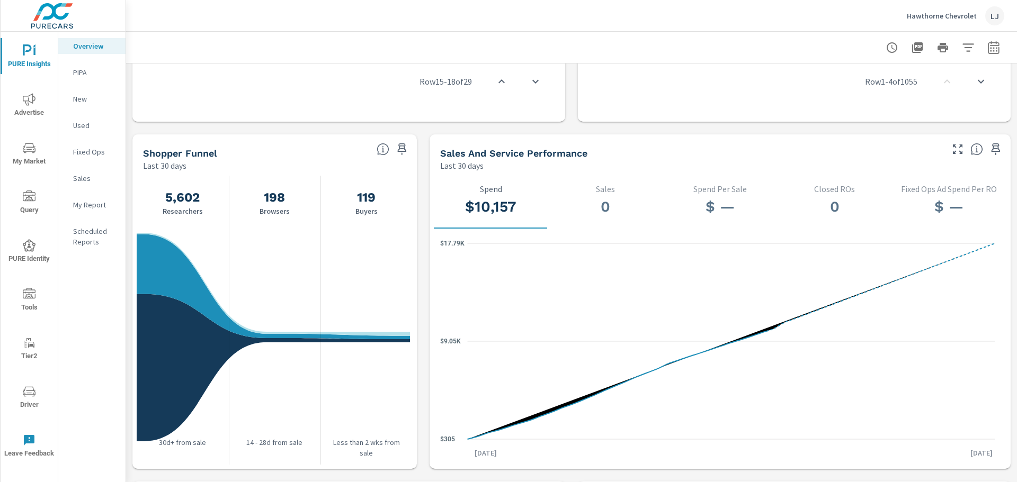
scroll to position [1006, 0]
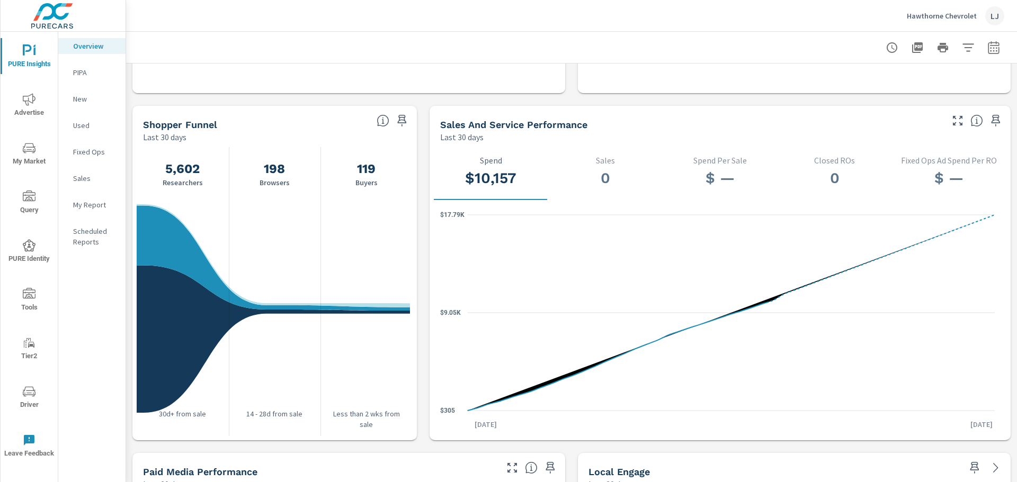
click at [27, 106] on span "Advertise" at bounding box center [29, 106] width 51 height 26
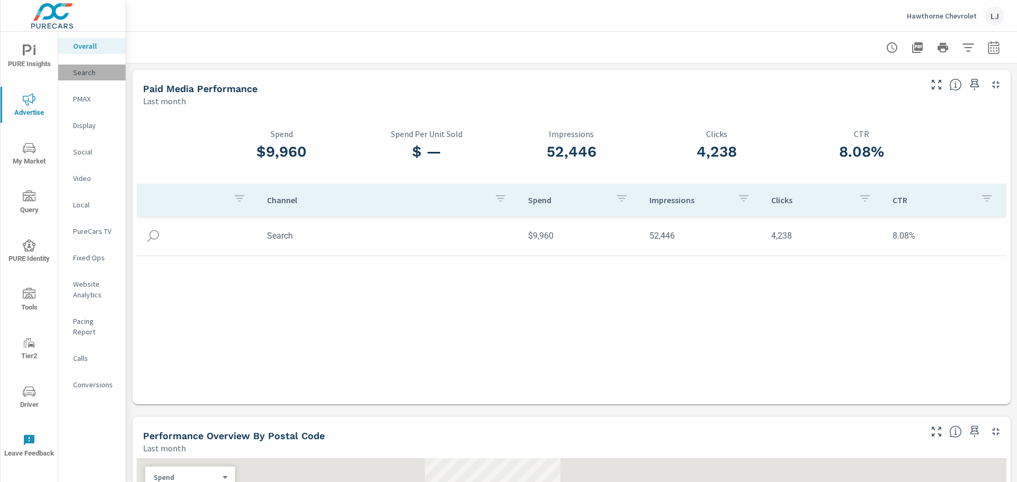
click at [97, 75] on p "Search" at bounding box center [95, 72] width 44 height 11
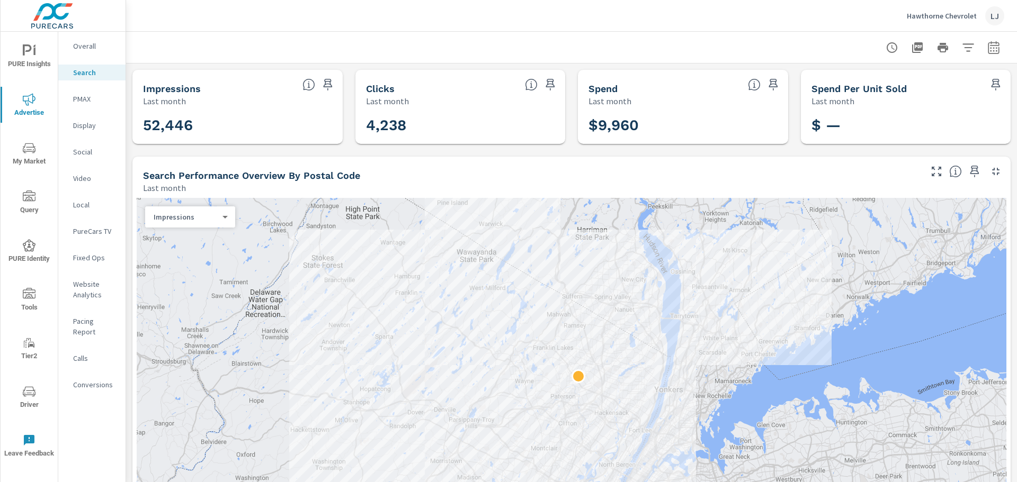
click at [100, 49] on p "Overall" at bounding box center [95, 46] width 44 height 11
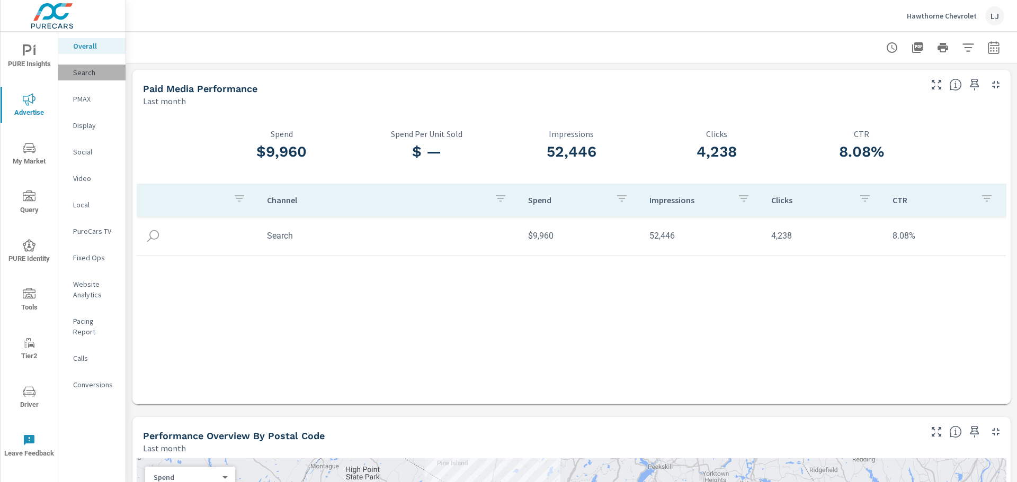
click at [92, 75] on p "Search" at bounding box center [95, 72] width 44 height 11
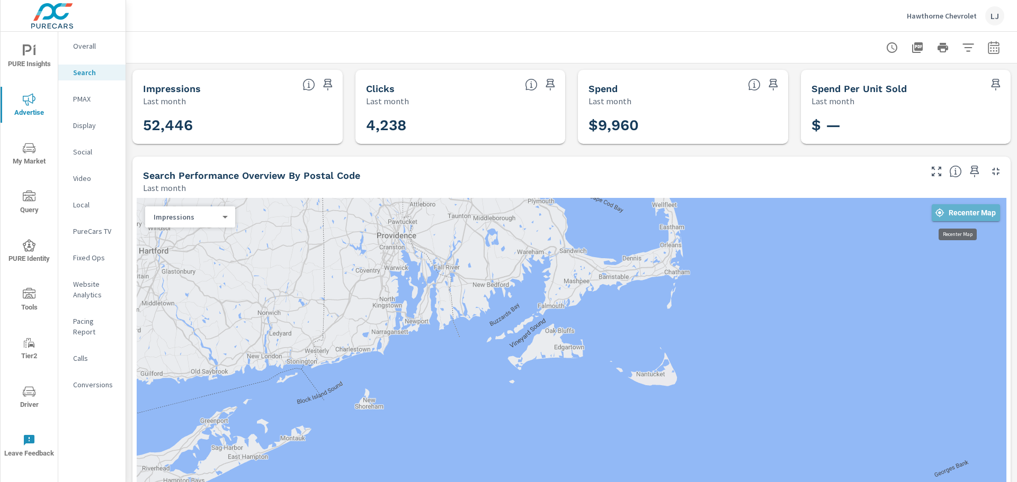
click at [954, 212] on span "Recenter Map" at bounding box center [966, 213] width 60 height 10
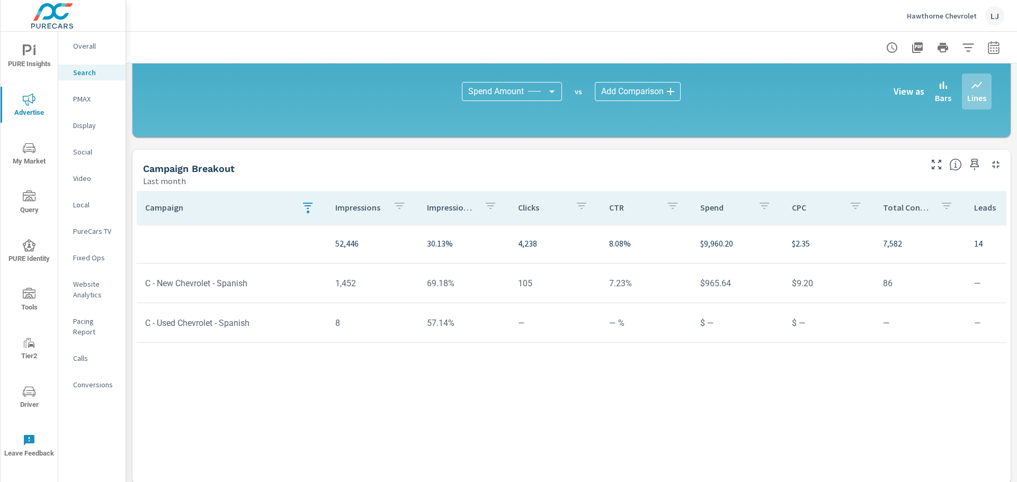
scroll to position [710, 0]
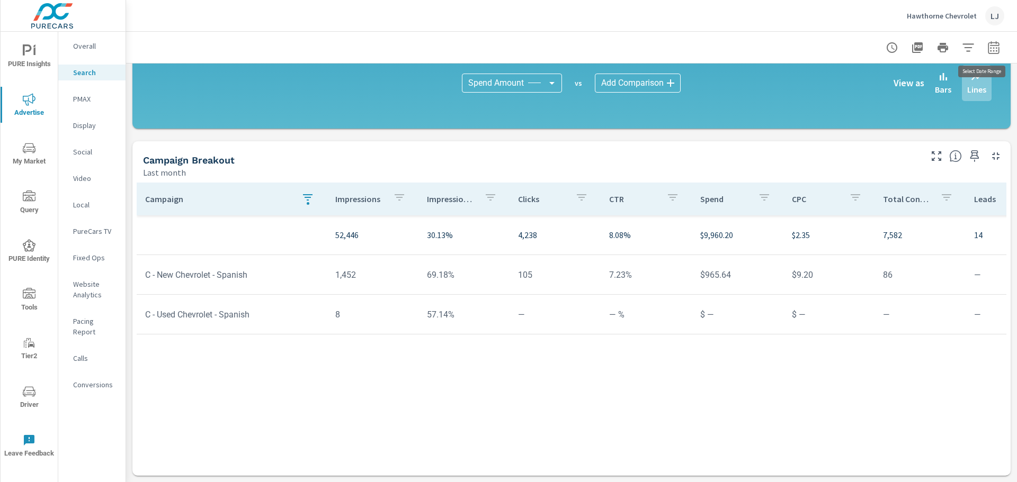
click at [987, 48] on icon "button" at bounding box center [993, 47] width 13 height 13
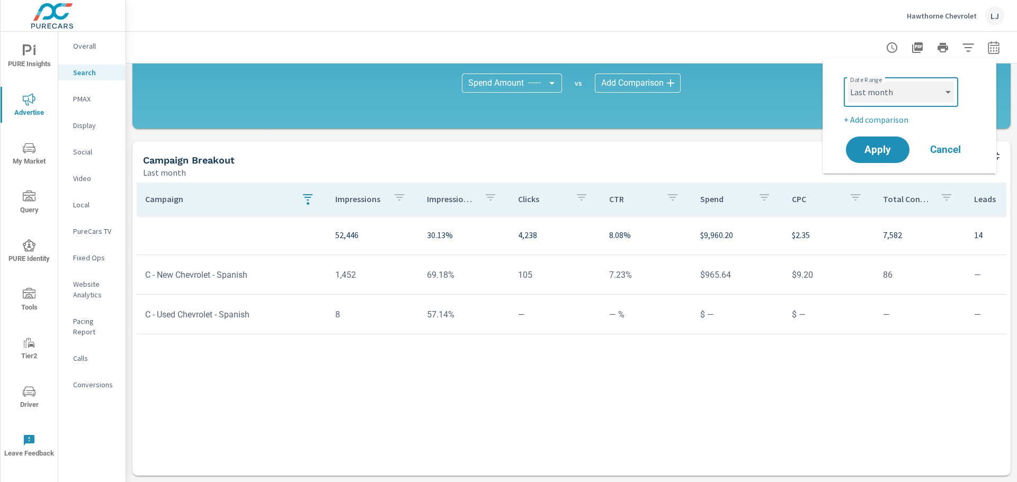
click at [920, 96] on select "Custom Yesterday Last week Last 7 days Last 14 days Last 30 days Last 45 days L…" at bounding box center [901, 92] width 106 height 21
click at [848, 82] on select "Custom Yesterday Last week Last 7 days Last 14 days Last 30 days Last 45 days L…" at bounding box center [901, 92] width 106 height 21
select select "Month to date"
click at [879, 137] on button "Apply" at bounding box center [878, 150] width 66 height 28
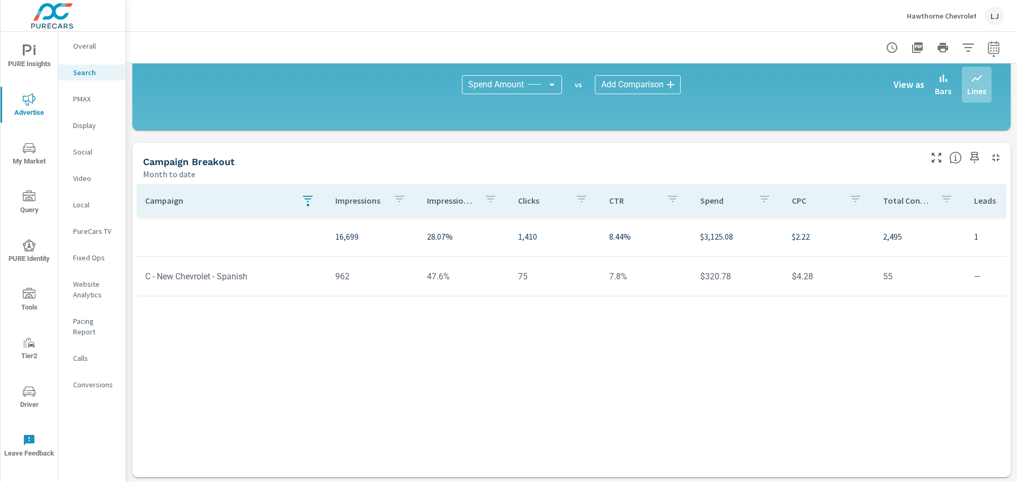
scroll to position [710, 0]
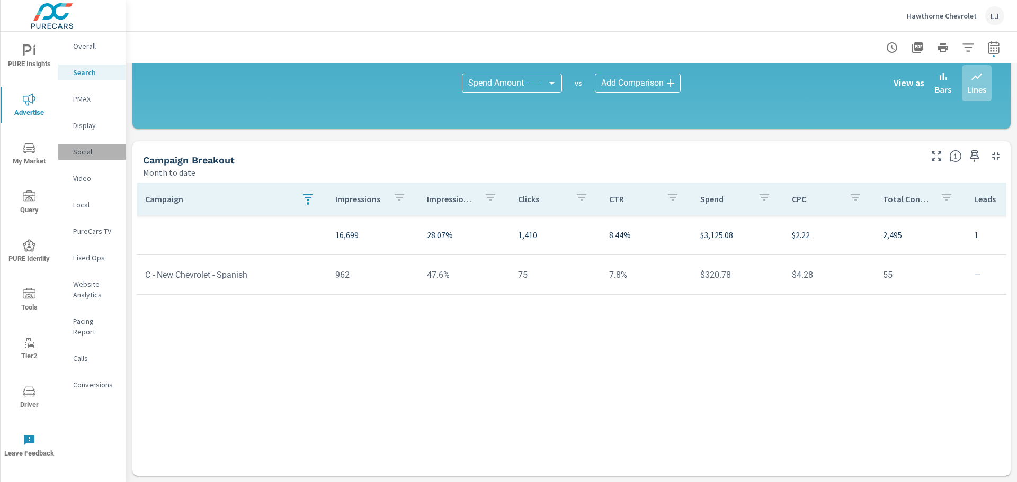
click at [80, 156] on p "Social" at bounding box center [95, 152] width 44 height 11
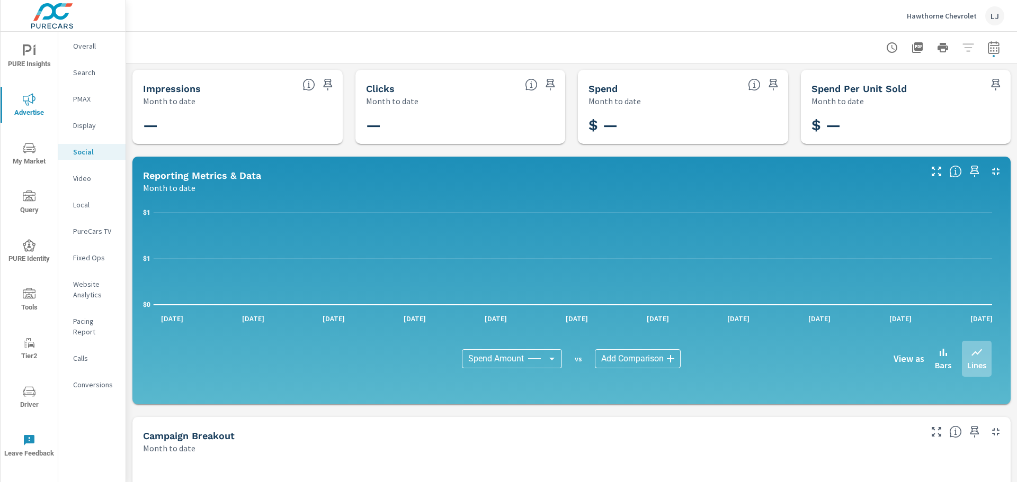
click at [81, 74] on p "Search" at bounding box center [95, 72] width 44 height 11
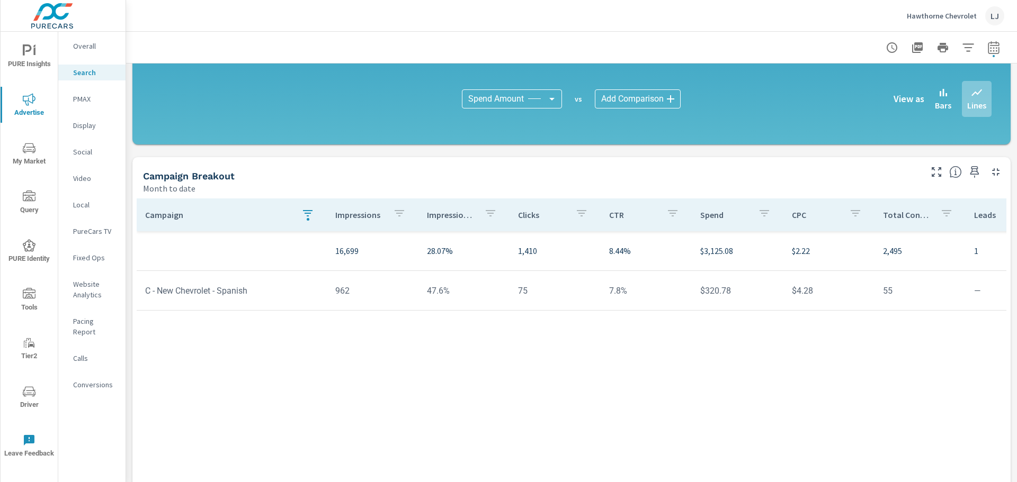
scroll to position [710, 0]
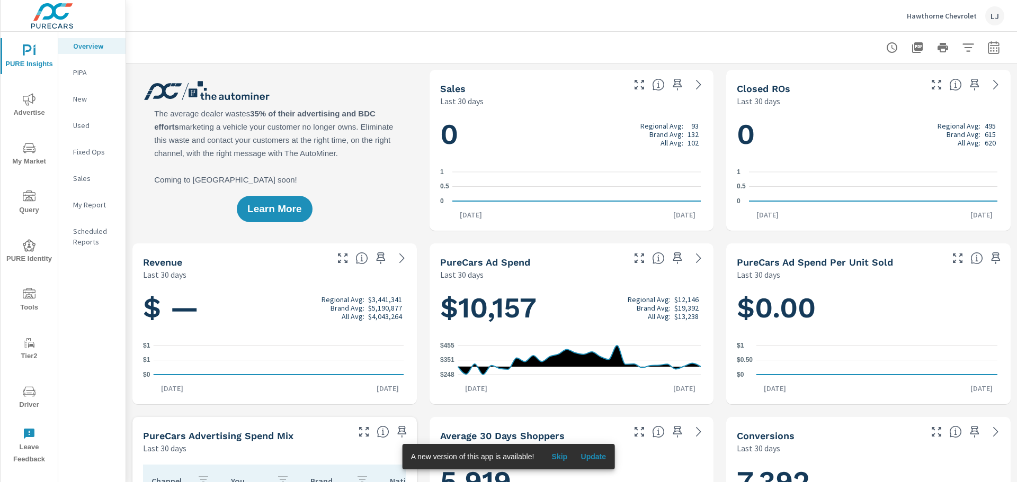
scroll to position [1, 0]
click at [26, 155] on span "My Market" at bounding box center [29, 155] width 51 height 26
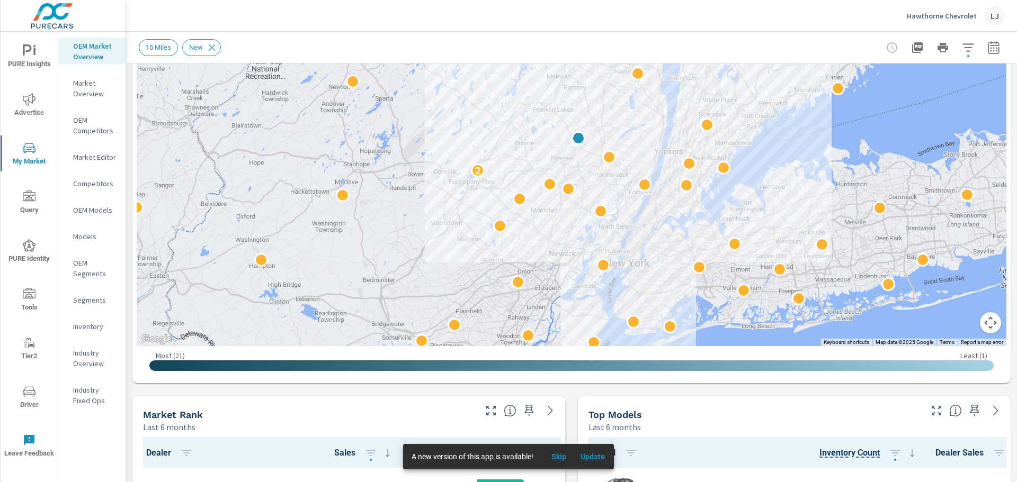
scroll to position [212, 0]
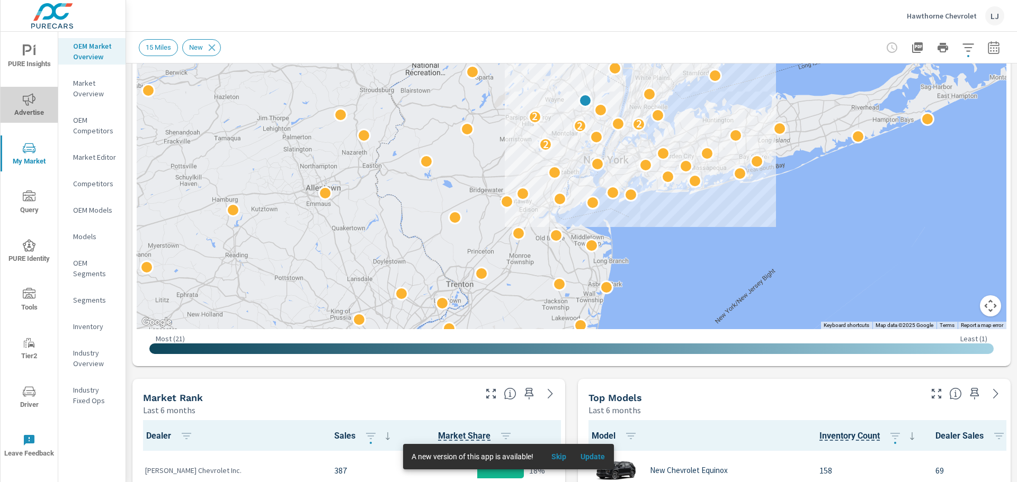
click at [29, 100] on icon "nav menu" at bounding box center [29, 99] width 13 height 13
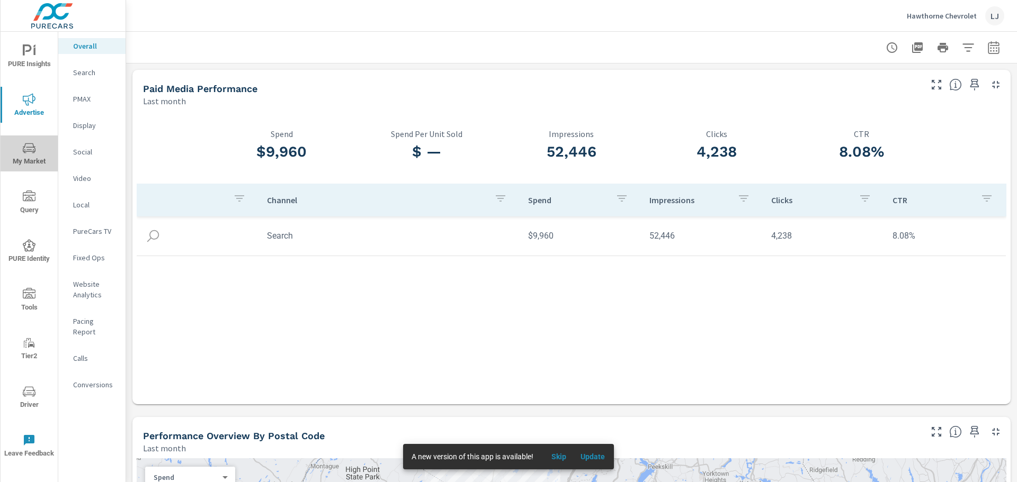
click at [15, 158] on span "My Market" at bounding box center [29, 155] width 51 height 26
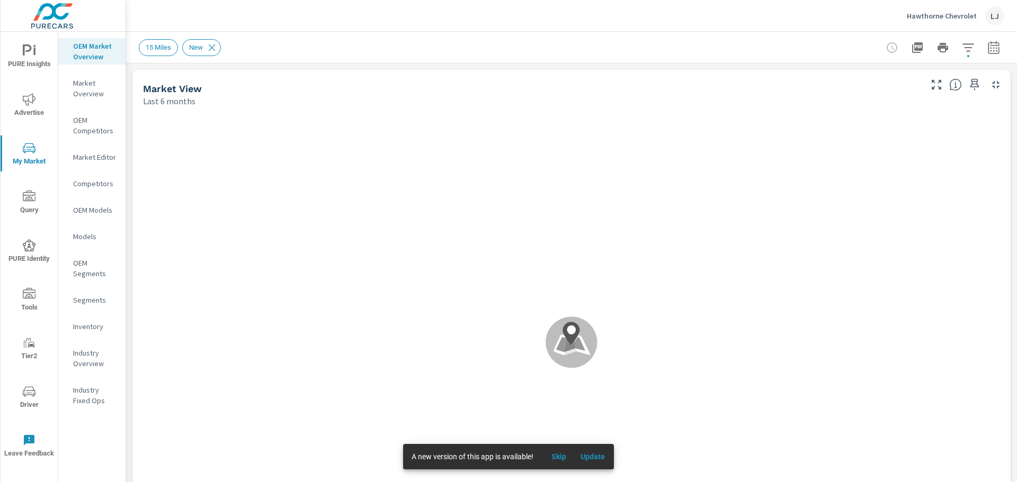
scroll to position [290, 0]
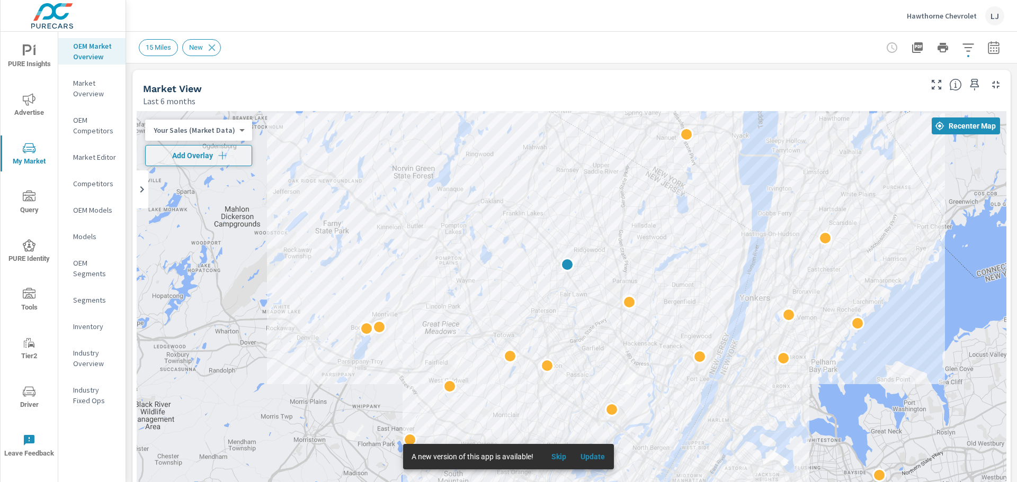
drag, startPoint x: 819, startPoint y: 366, endPoint x: 787, endPoint y: 299, distance: 74.8
